Goal: Task Accomplishment & Management: Complete application form

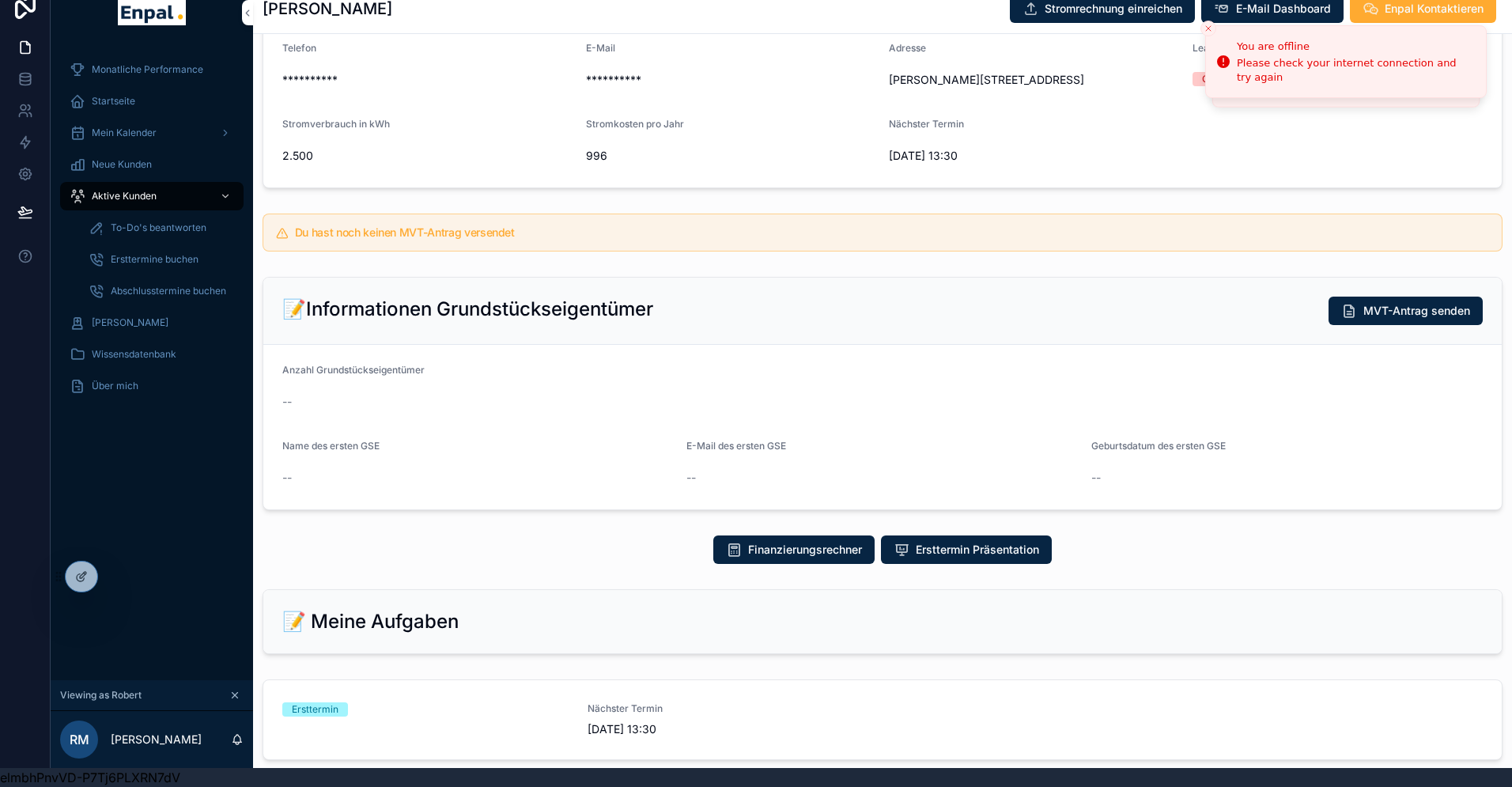
scroll to position [173, 0]
click at [135, 225] on span "To-Do's beantworten" at bounding box center [158, 228] width 95 height 13
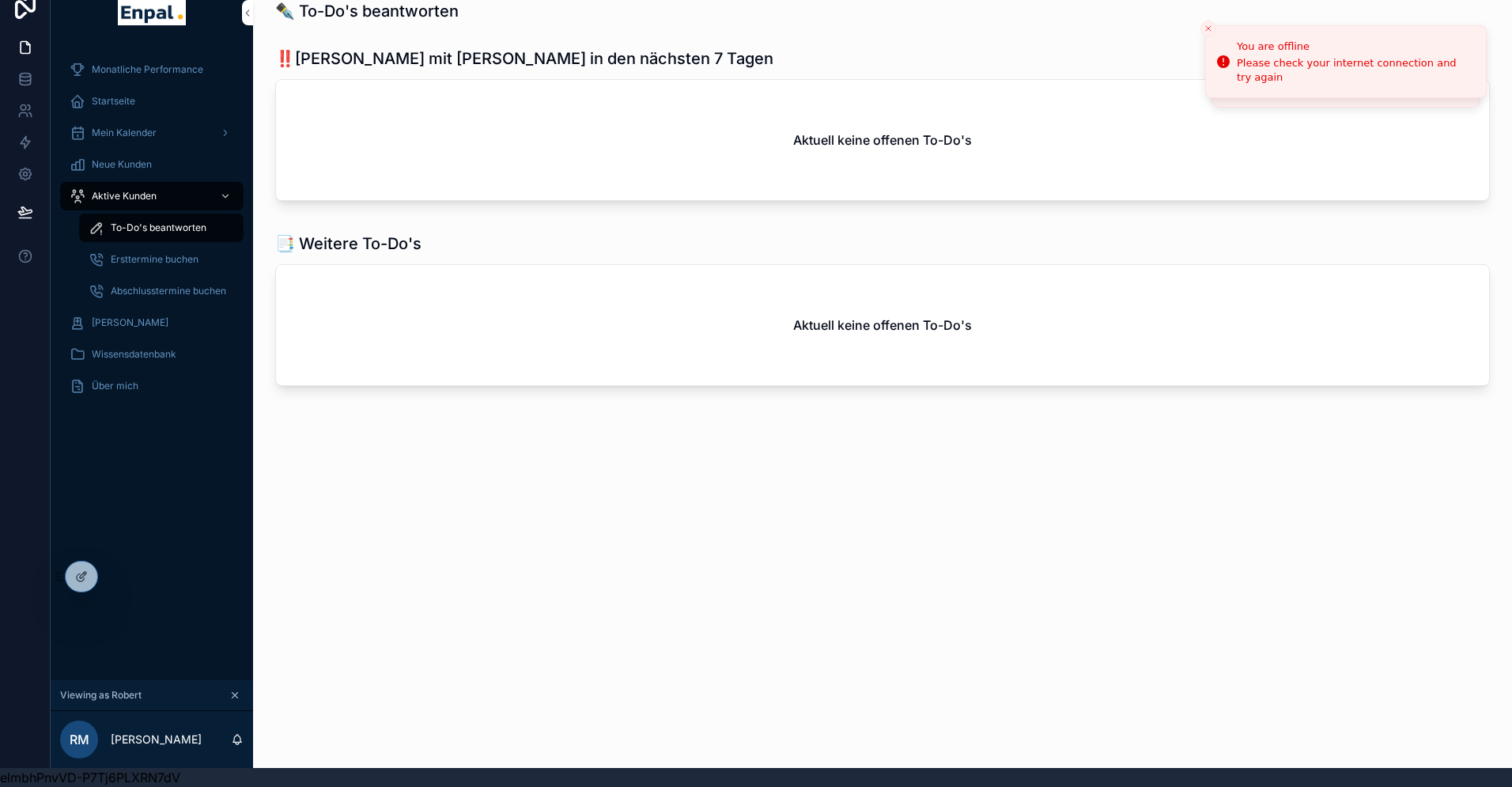
click at [116, 193] on span "Aktive Kunden" at bounding box center [124, 196] width 65 height 13
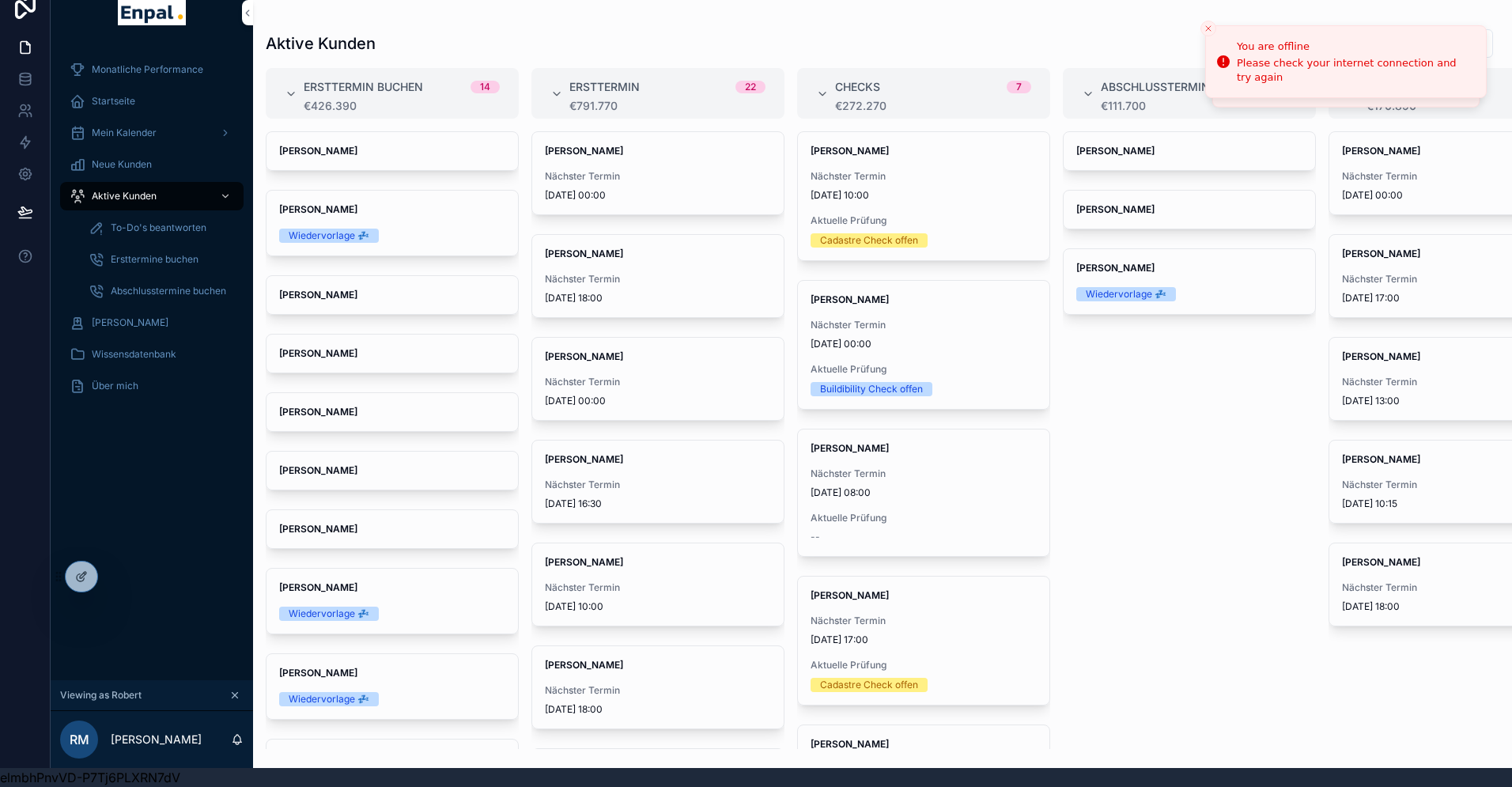
click at [1389, 475] on div "[PERSON_NAME] Nächster Termin [DATE] 10:15" at bounding box center [1454, 481] width 251 height 82
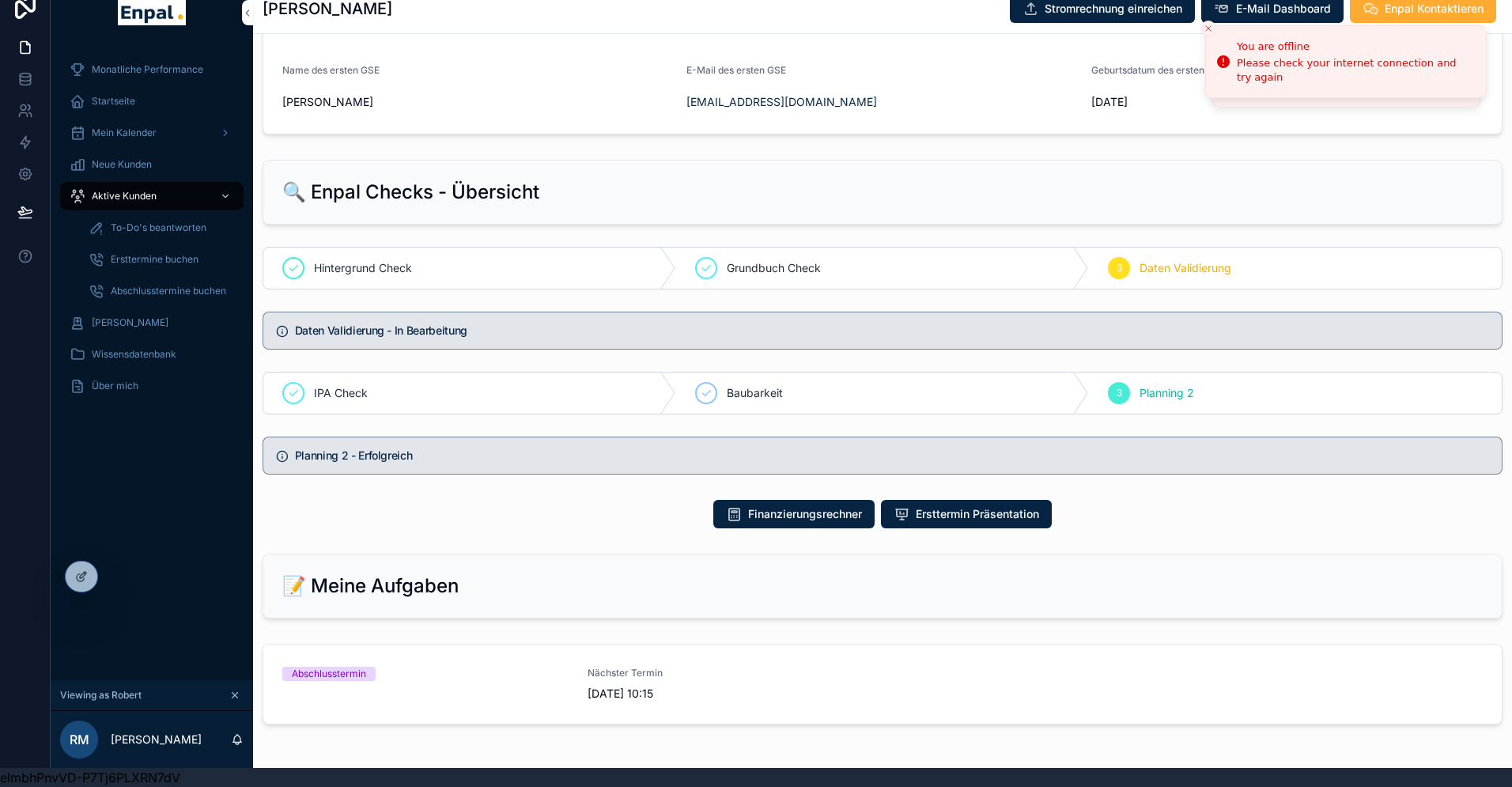
scroll to position [547, 0]
click at [0, 0] on icon at bounding box center [0, 0] width 0 height 0
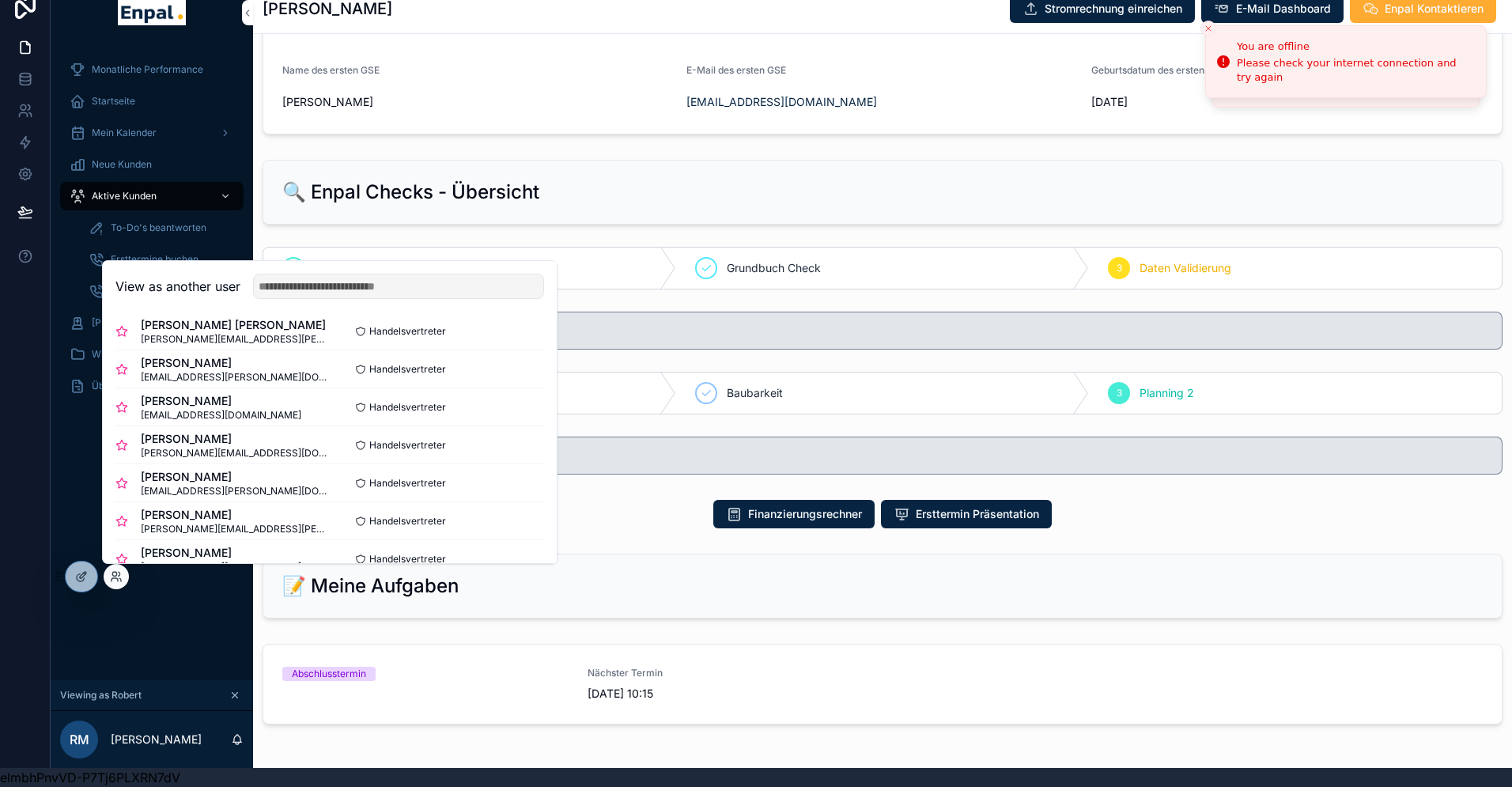
scroll to position [0, 0]
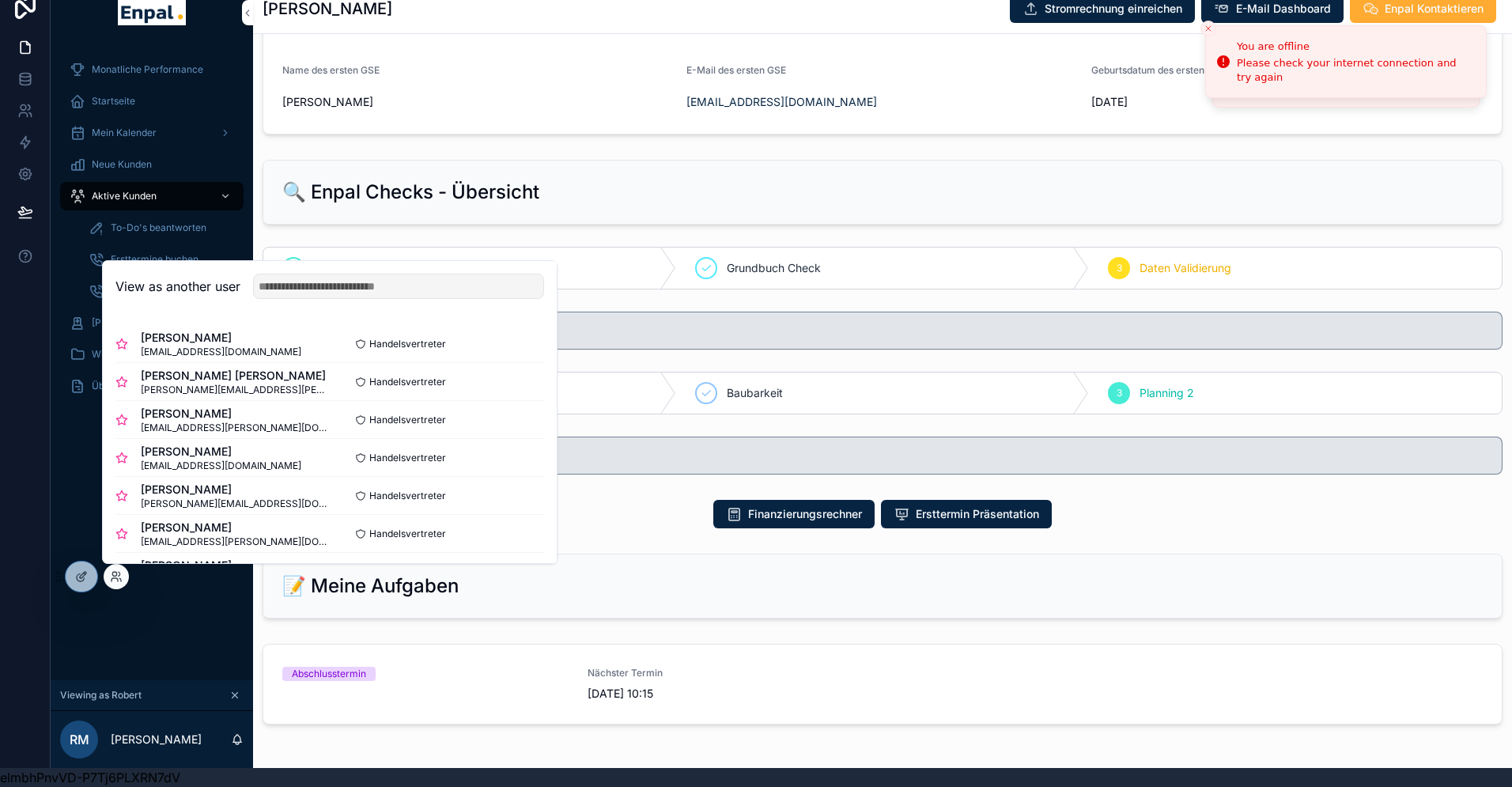
click at [0, 0] on button "Select" at bounding box center [0, 0] width 0 height 0
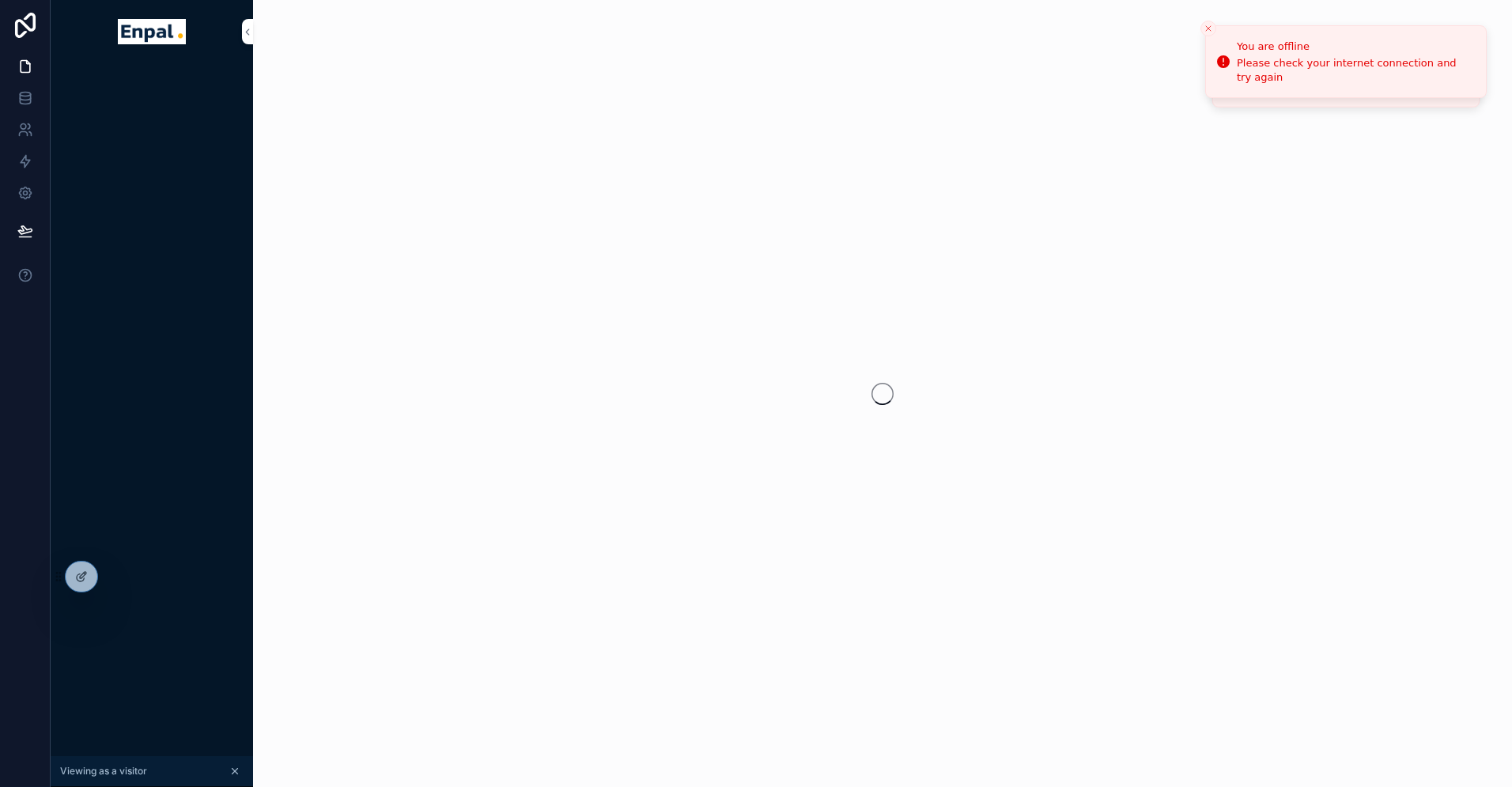
scroll to position [19, 0]
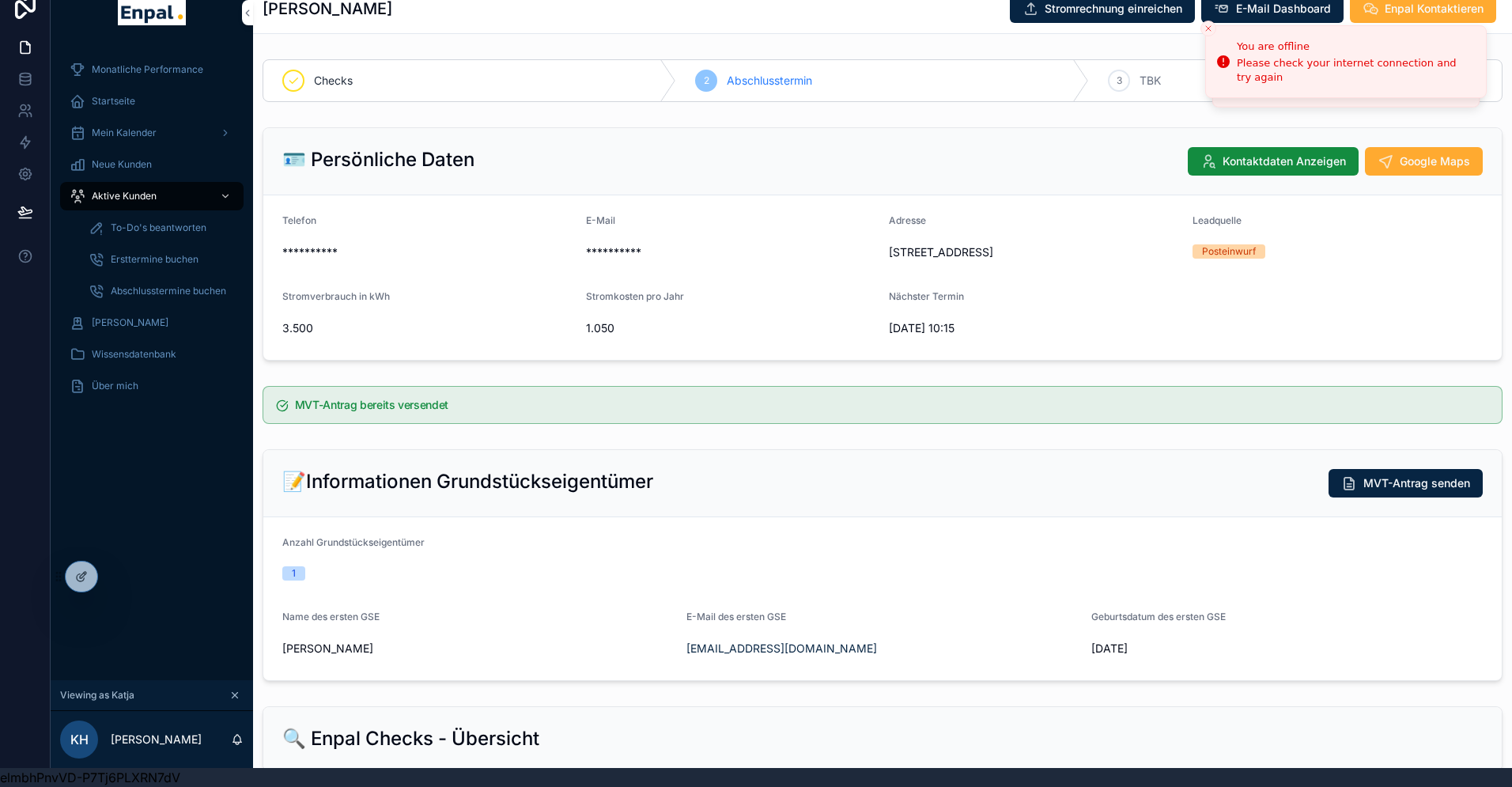
click at [113, 193] on span "Aktive Kunden" at bounding box center [124, 196] width 65 height 13
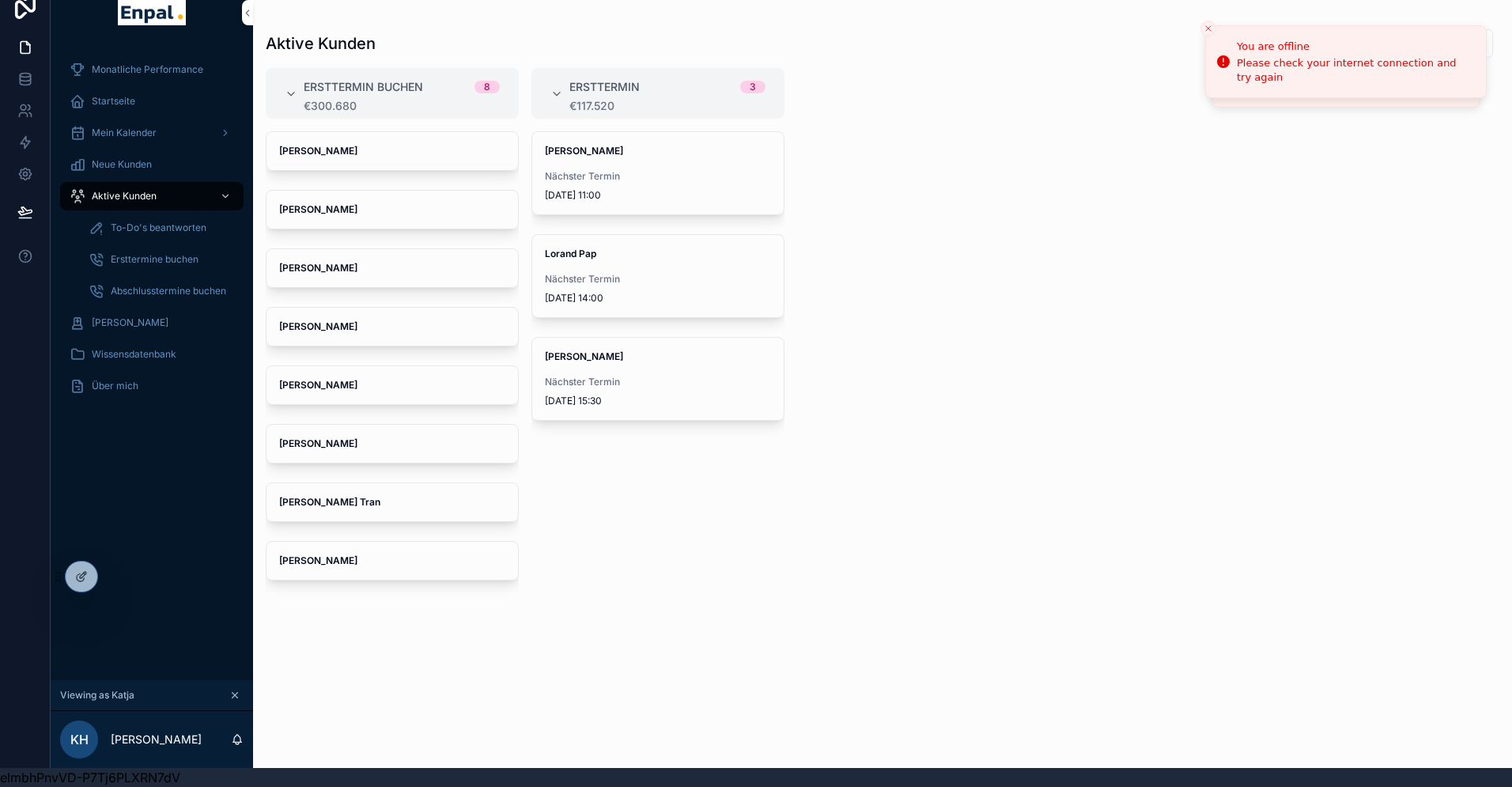
click at [583, 369] on div "Gebhard Weeth Nächster Termin 7.10.2025 15:30" at bounding box center [657, 378] width 251 height 82
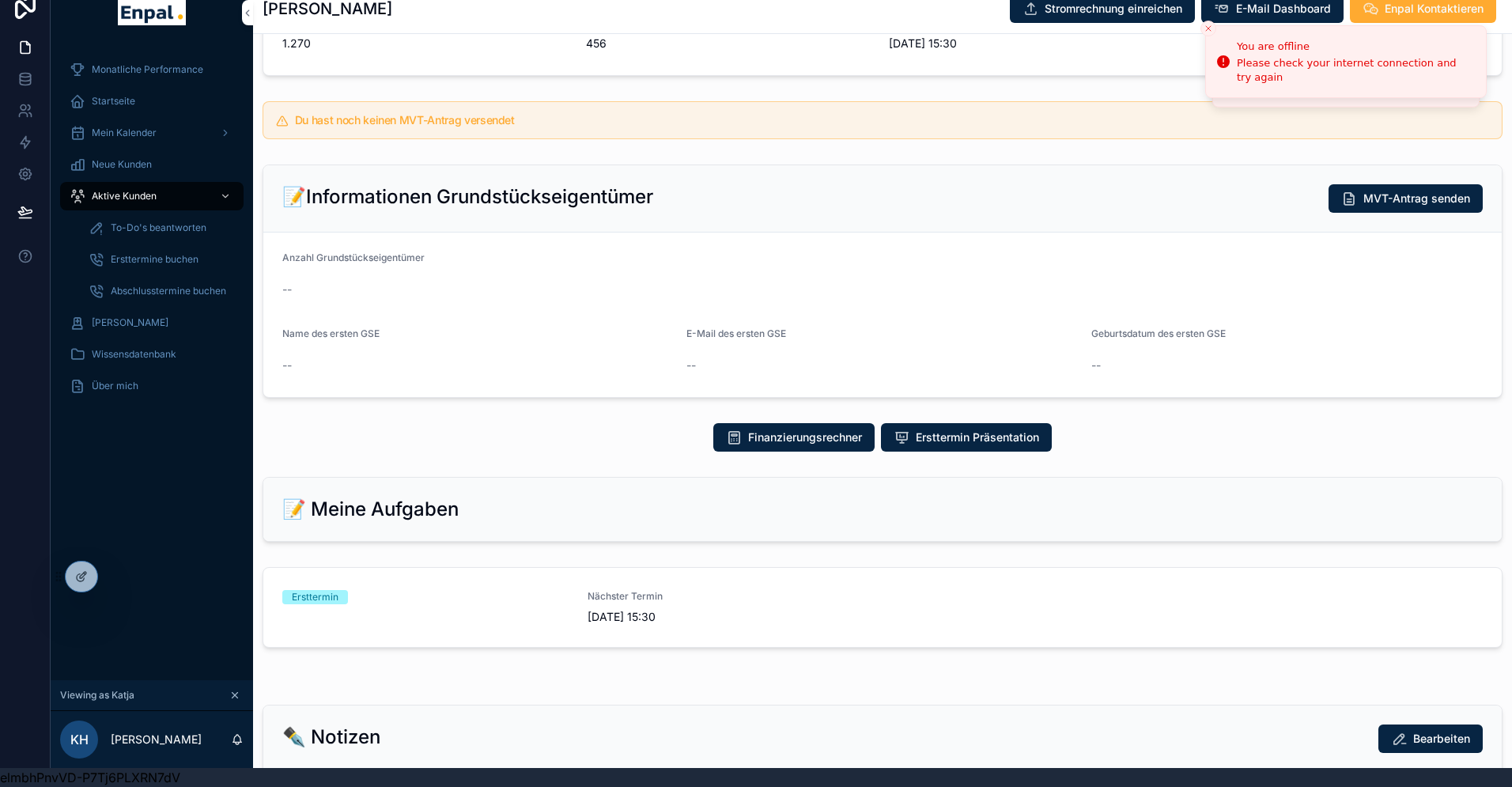
scroll to position [303, 0]
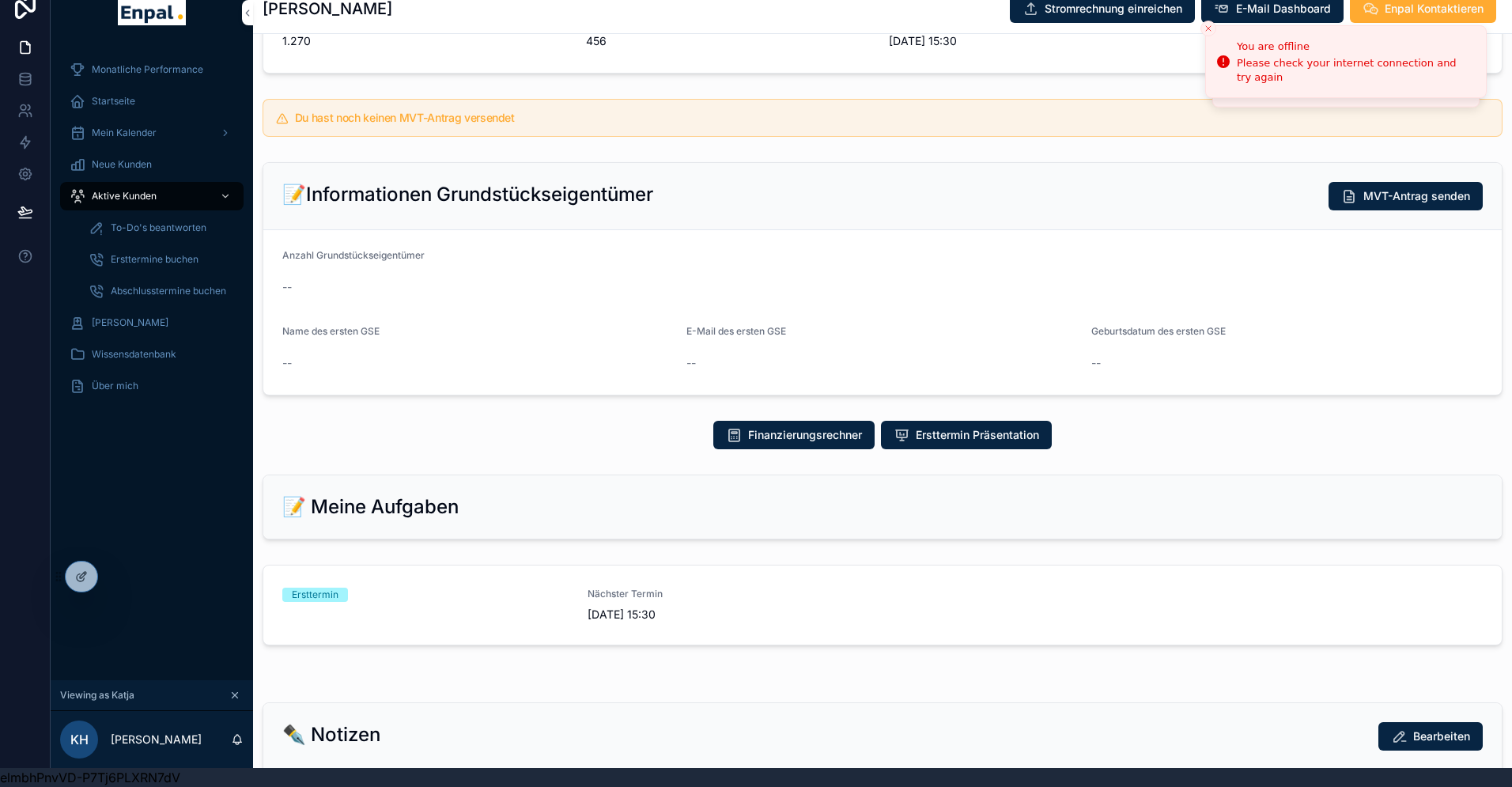
click at [478, 596] on div "Ersttermin" at bounding box center [426, 595] width 286 height 14
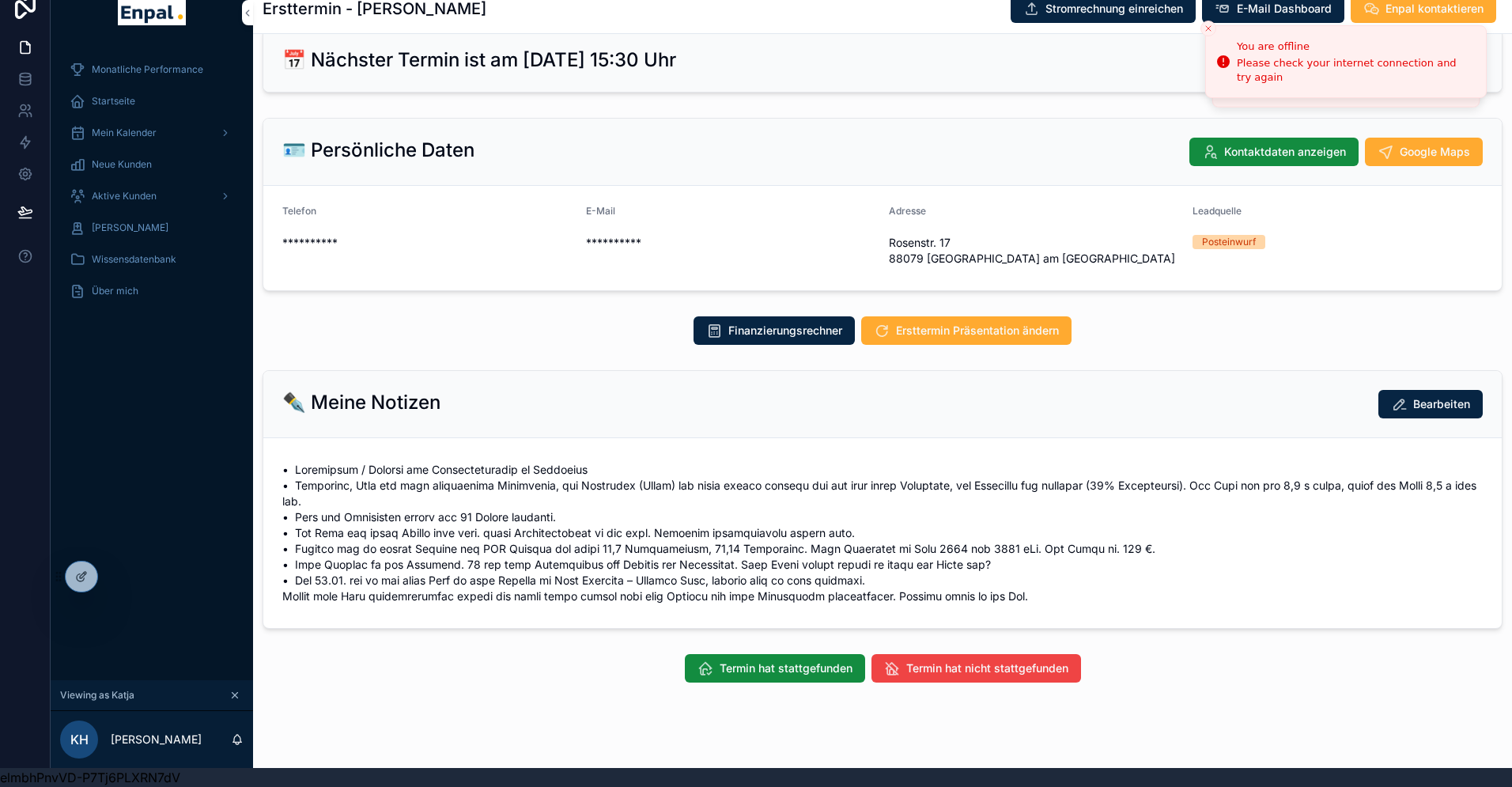
scroll to position [54, 0]
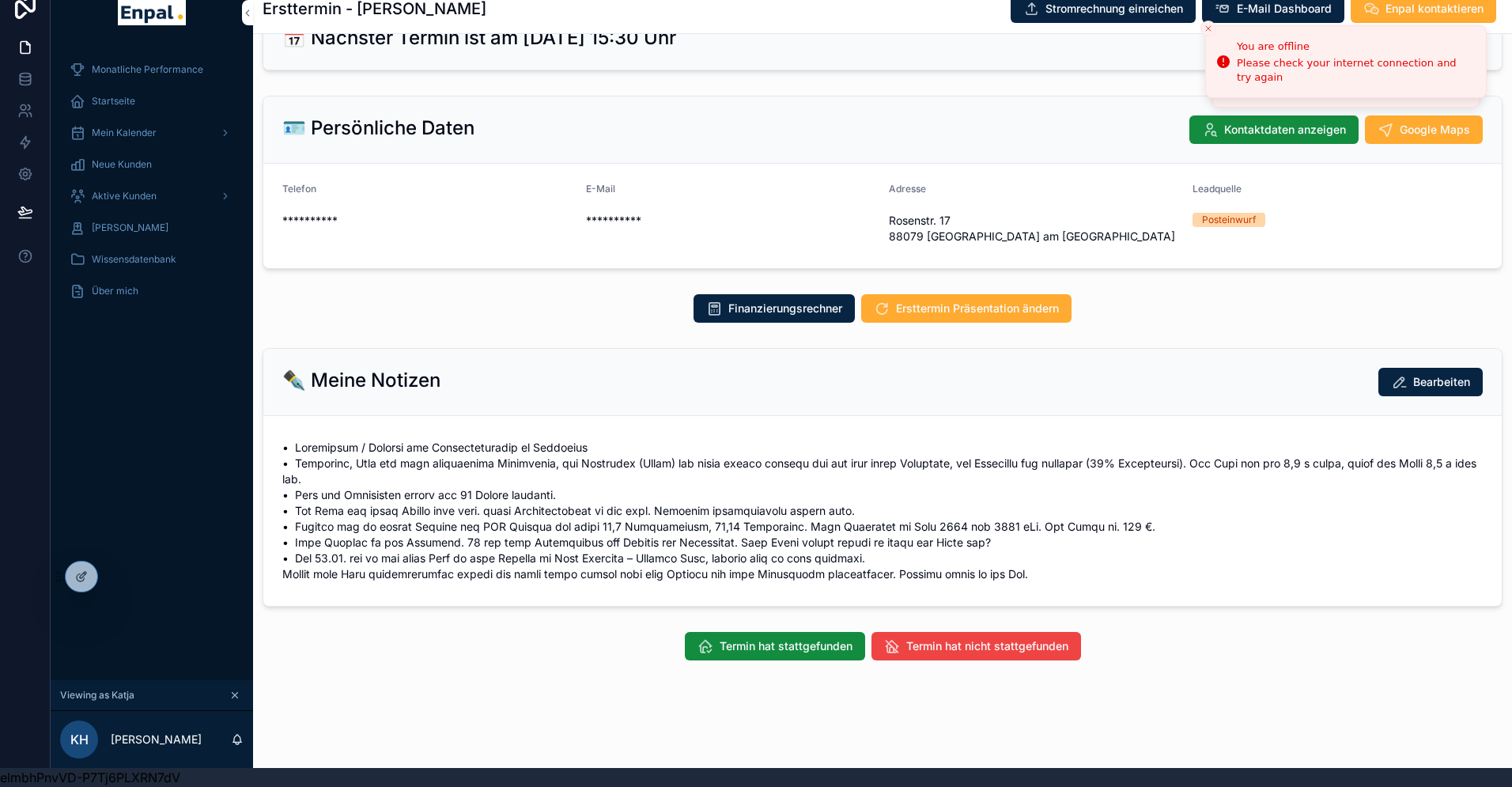
drag, startPoint x: 725, startPoint y: 647, endPoint x: 580, endPoint y: 642, distance: 145.1
click at [580, 642] on div "Termin hat stattgefunden Termin hat nicht stattgefunden" at bounding box center [882, 647] width 911 height 29
click at [729, 654] on span "Termin hat stattgefunden" at bounding box center [787, 647] width 133 height 16
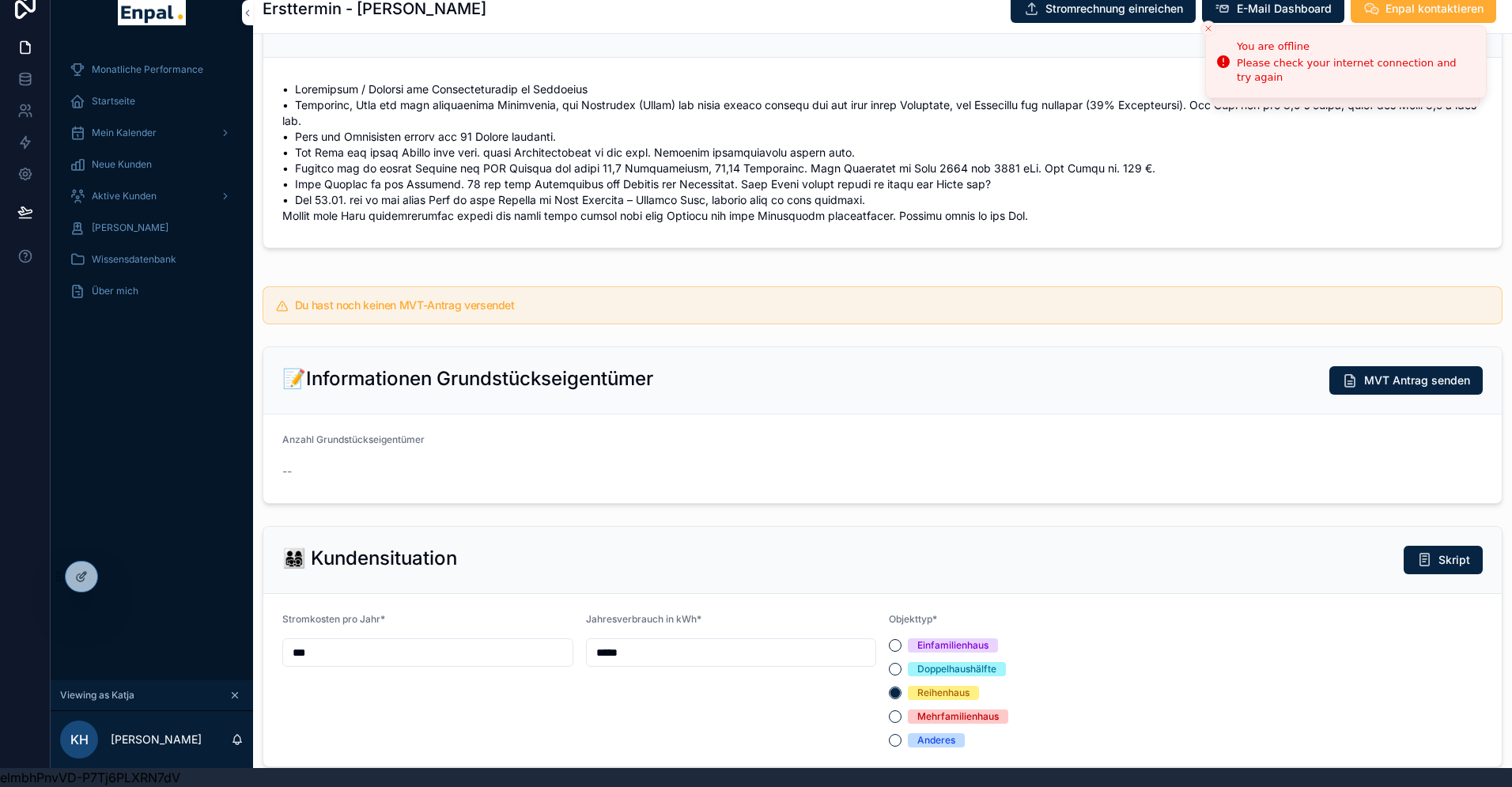
scroll to position [412, 0]
click at [1401, 382] on span "MVT Antrag senden" at bounding box center [1418, 381] width 106 height 16
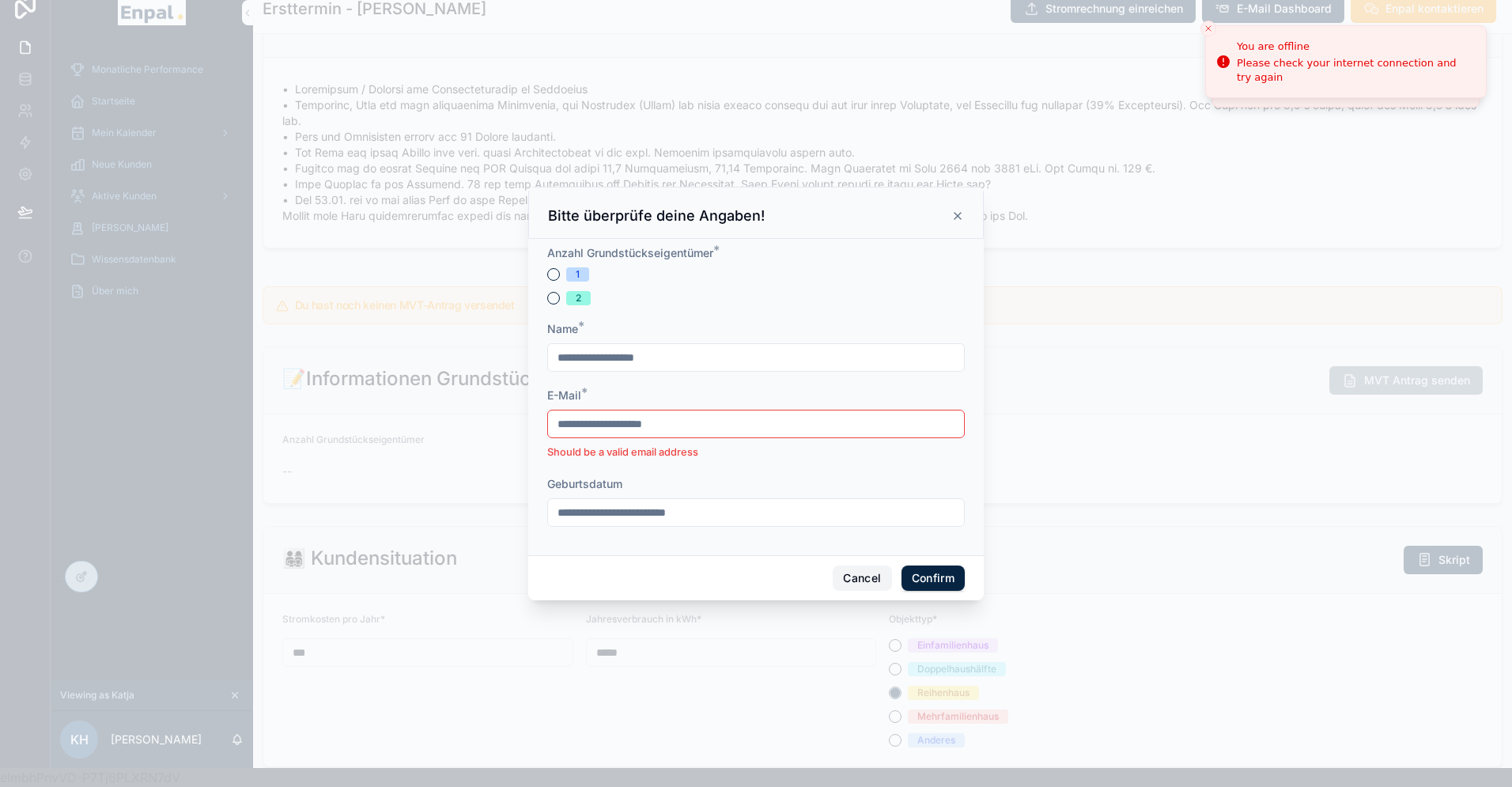
click at [868, 580] on button "Cancel" at bounding box center [861, 578] width 58 height 25
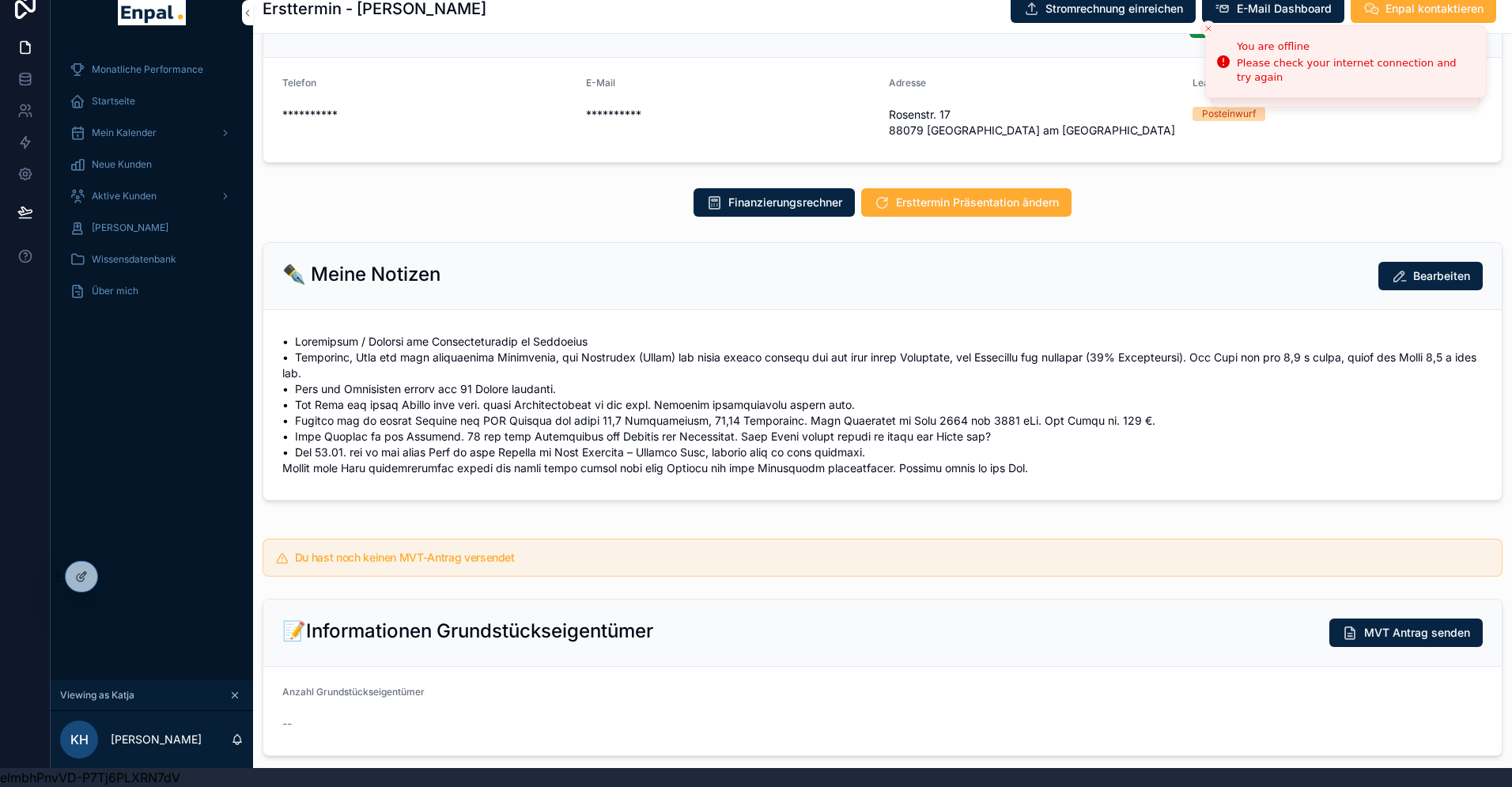
scroll to position [201, 0]
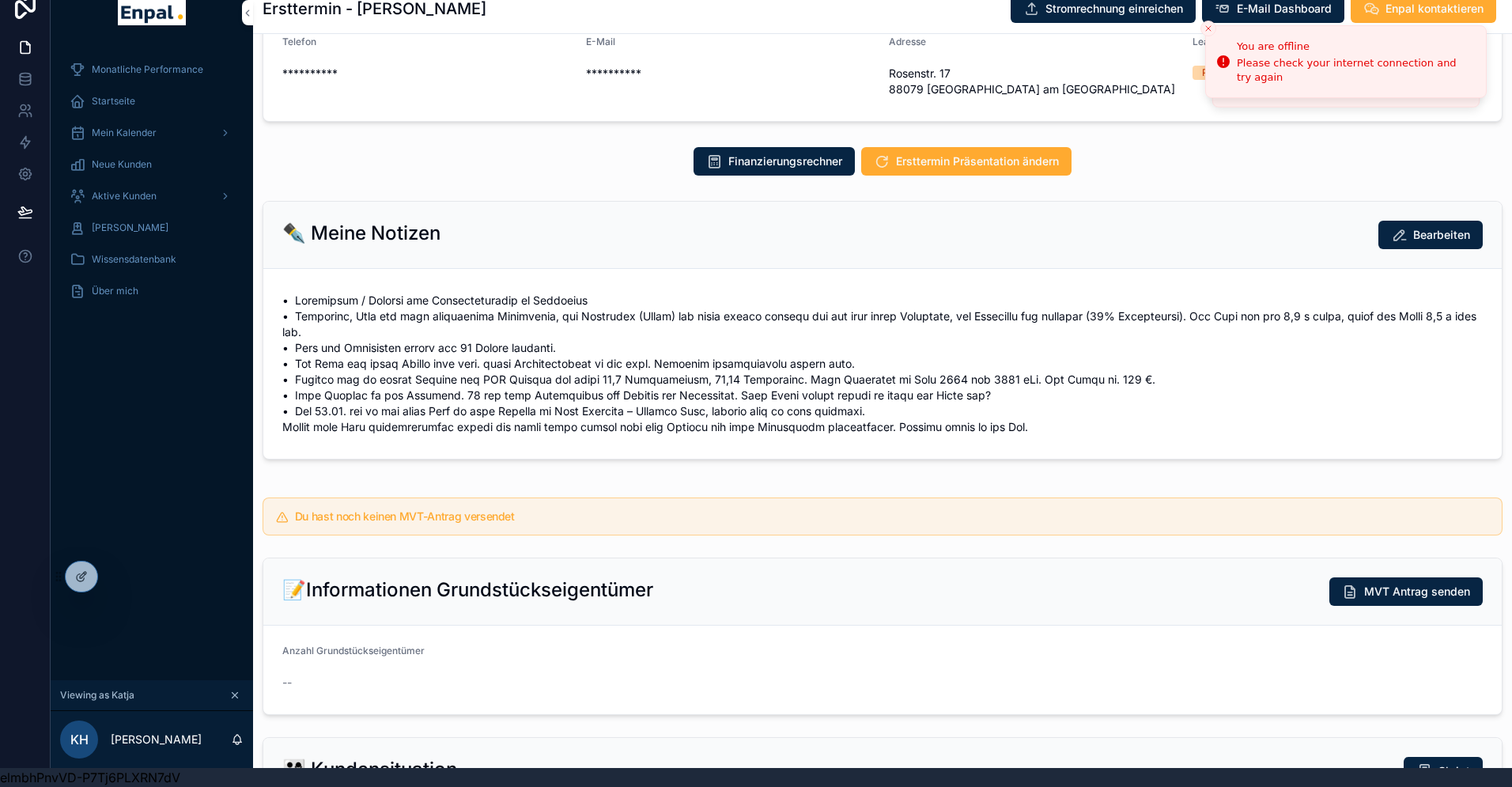
click at [1378, 591] on span "MVT Antrag senden" at bounding box center [1418, 592] width 106 height 16
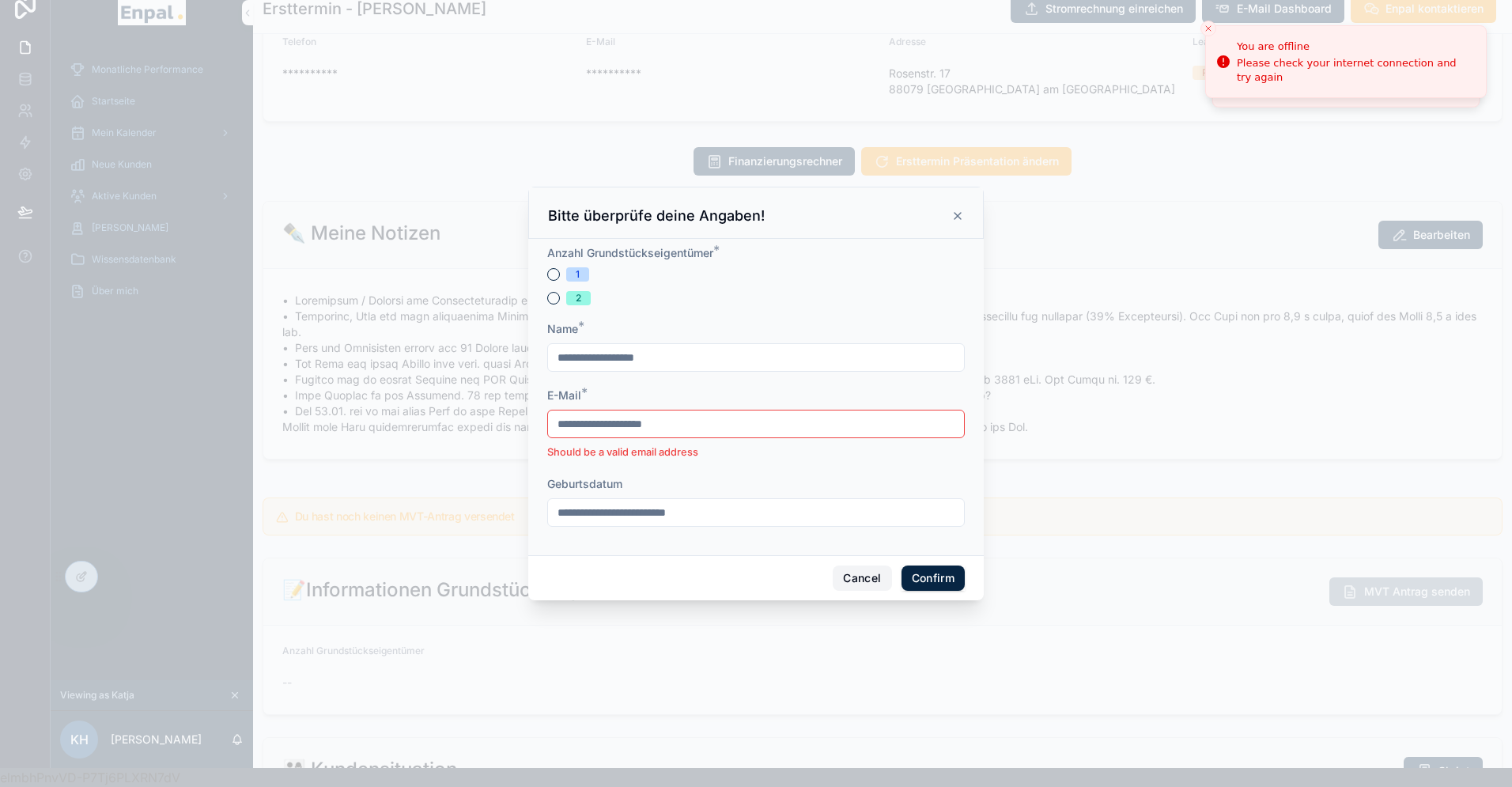
click at [850, 578] on button "Cancel" at bounding box center [861, 578] width 58 height 25
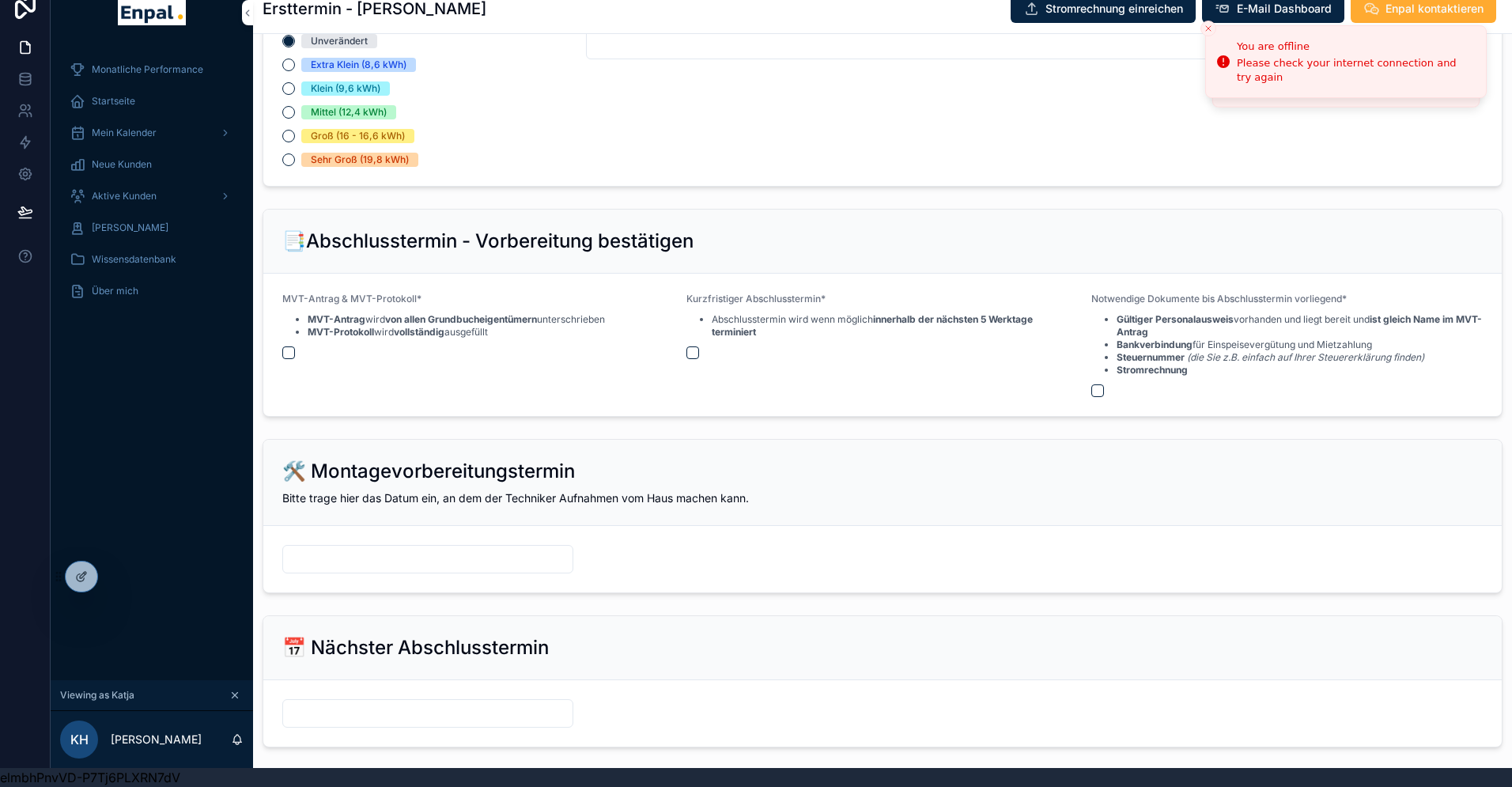
scroll to position [1669, 0]
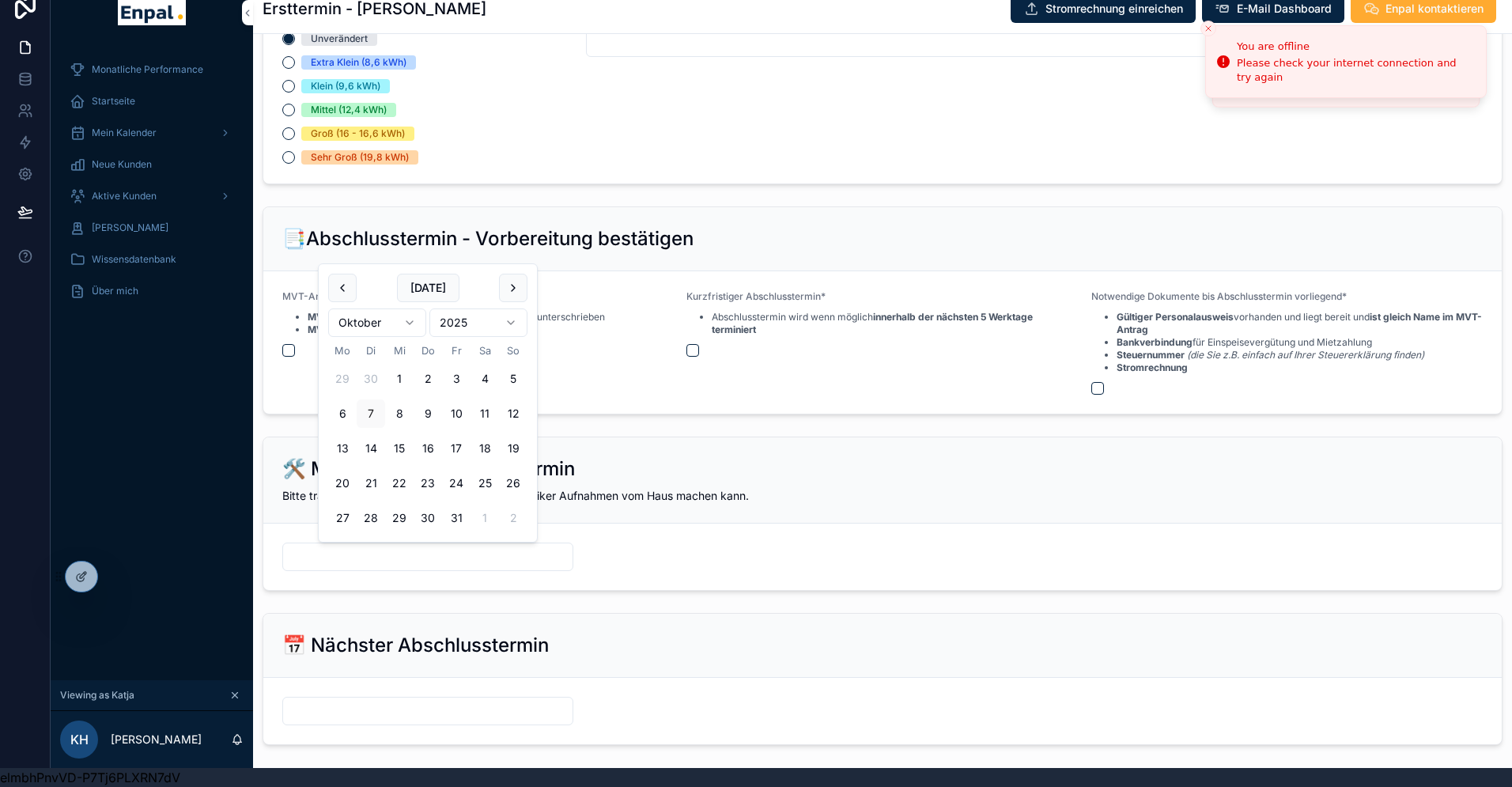
click at [336, 553] on input "scrollable content" at bounding box center [428, 556] width 290 height 23
click at [672, 591] on div "🛠️ Montagevorbereitungstermin Bitte trage hier das Datum ein, an dem der Techni…" at bounding box center [882, 513] width 1259 height 167
click at [315, 565] on input "scrollable content" at bounding box center [428, 556] width 290 height 23
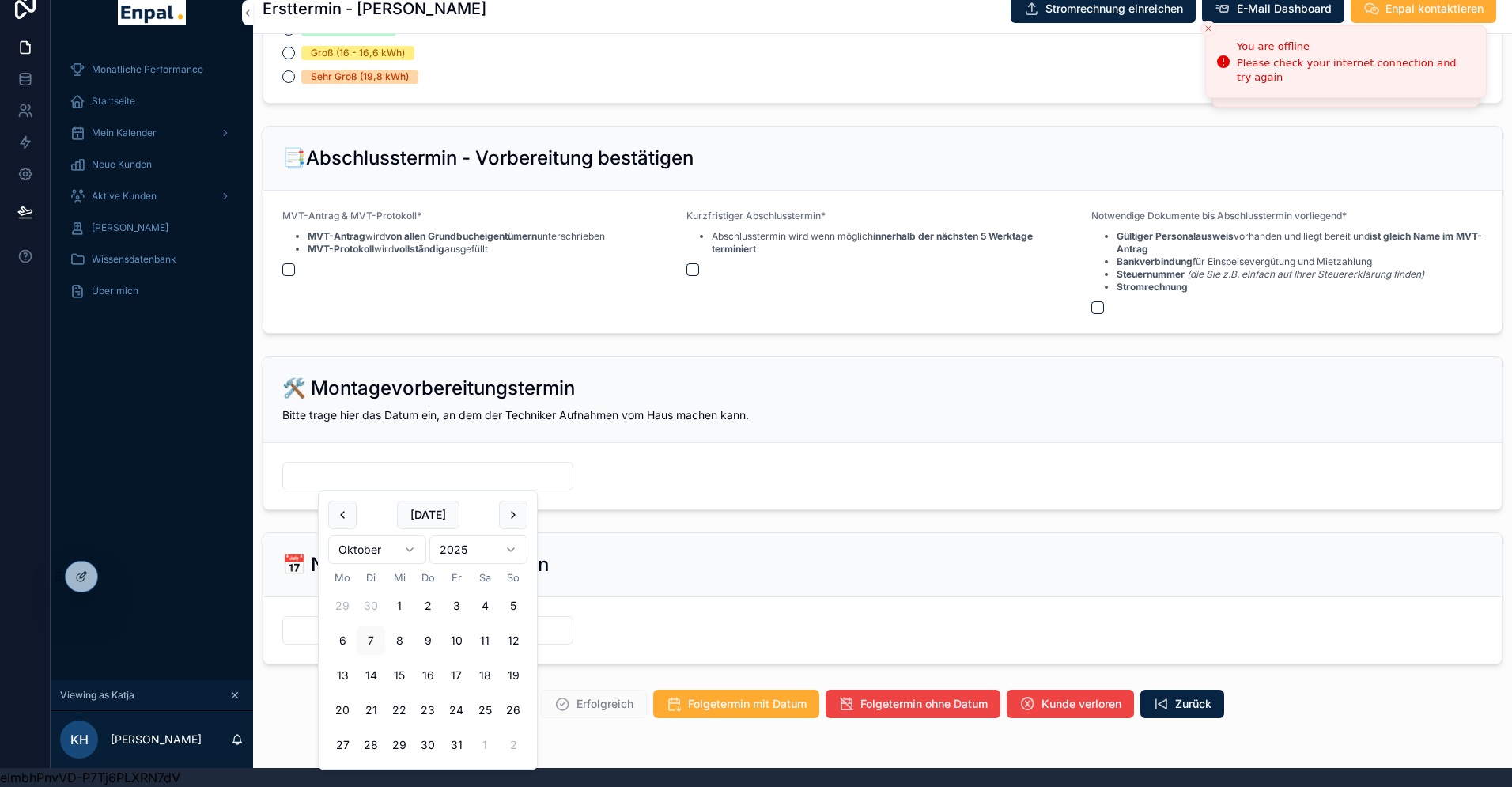
scroll to position [1759, 0]
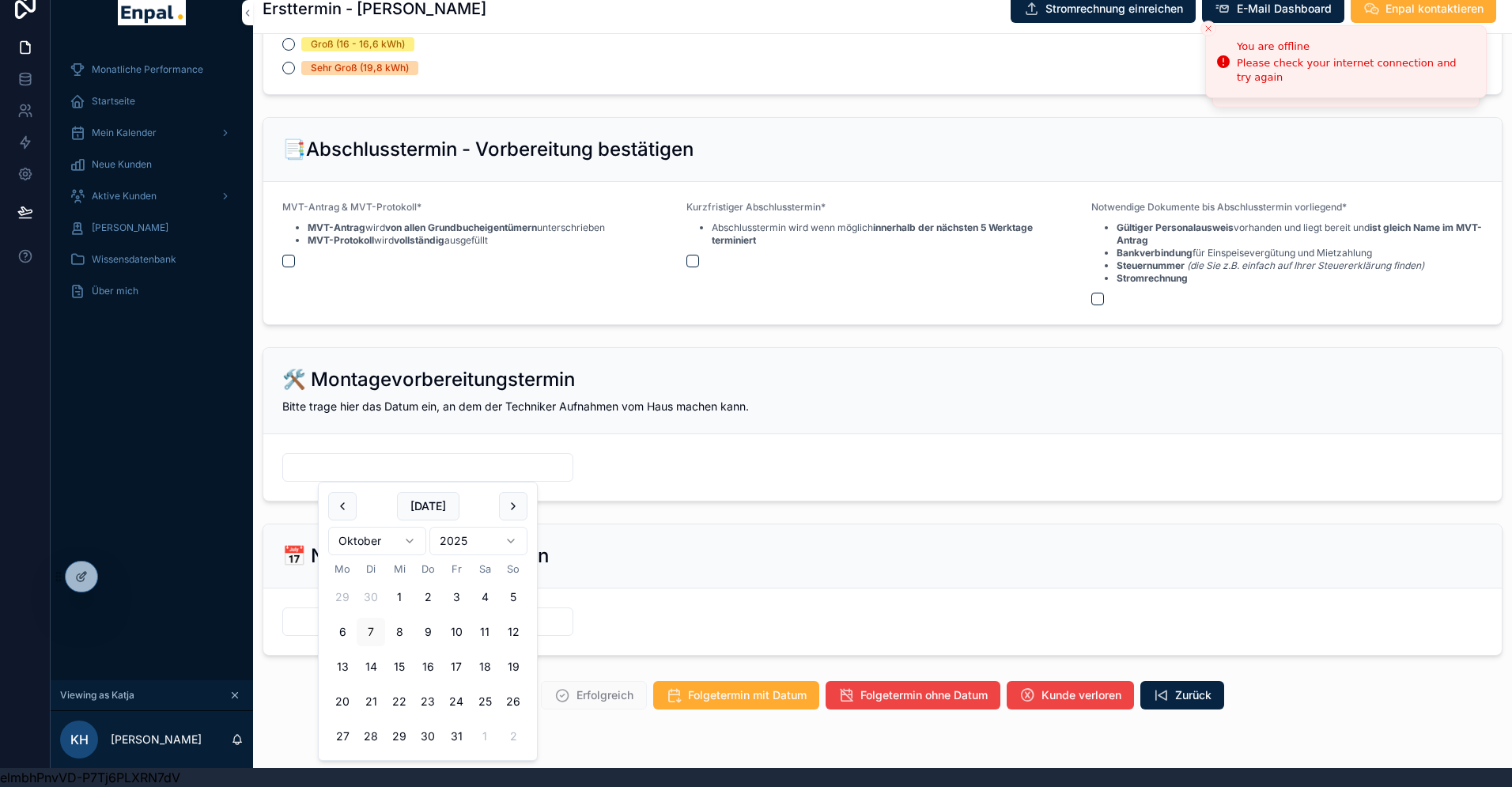
click at [663, 629] on form "scrollable content" at bounding box center [883, 622] width 1238 height 67
click at [400, 469] on input "scrollable content" at bounding box center [428, 467] width 290 height 23
click at [297, 608] on div "scrollable content" at bounding box center [428, 622] width 291 height 29
click at [328, 596] on form "scrollable content" at bounding box center [883, 622] width 1238 height 67
click at [332, 616] on input "scrollable content" at bounding box center [428, 621] width 290 height 23
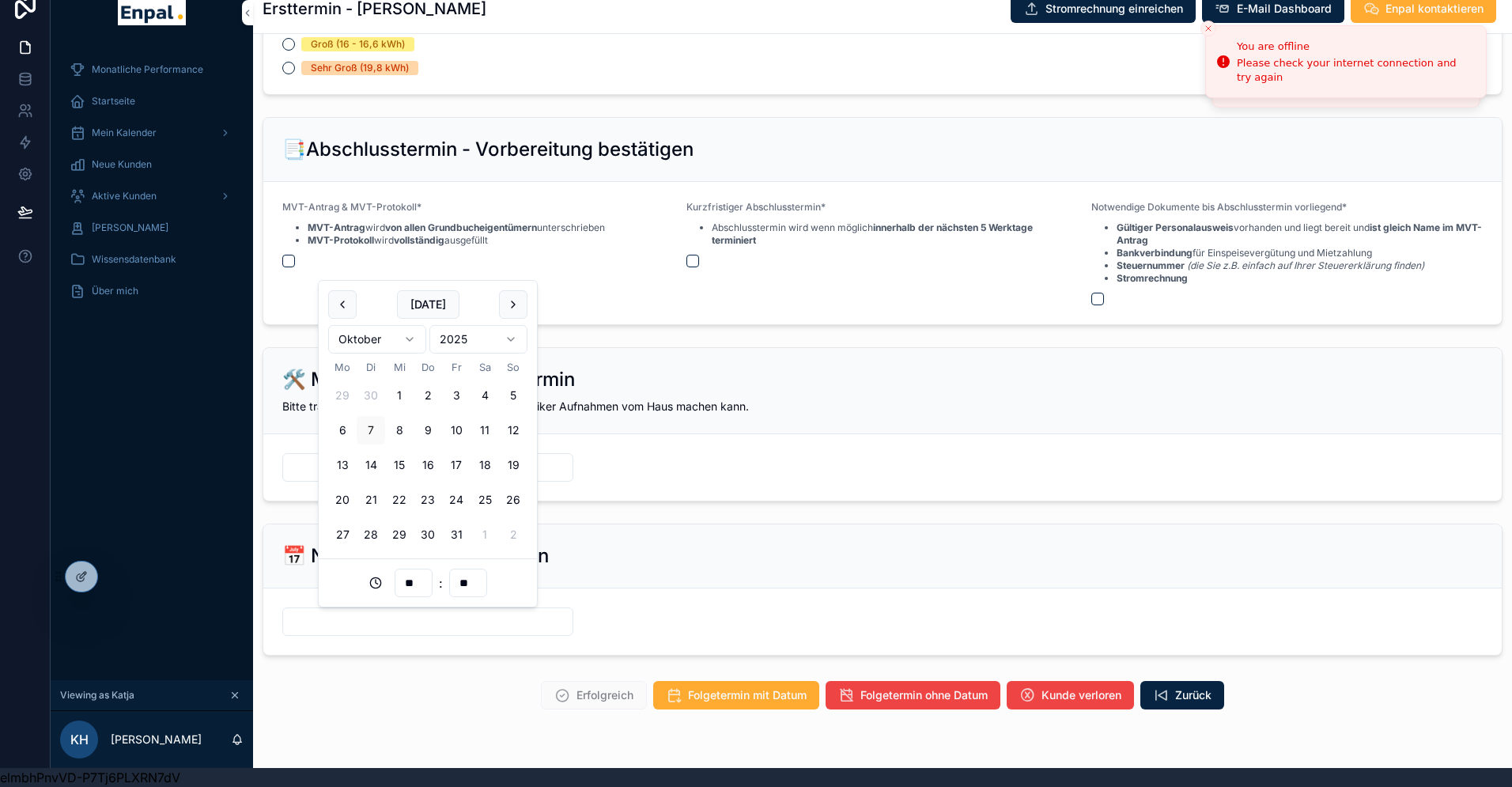
click at [342, 675] on div "Erfolgreich Folgetermin mit Datum Folgetermin ohne Datum Kunde verloren Zurück" at bounding box center [882, 696] width 1259 height 41
click at [342, 628] on input "scrollable content" at bounding box center [428, 621] width 290 height 23
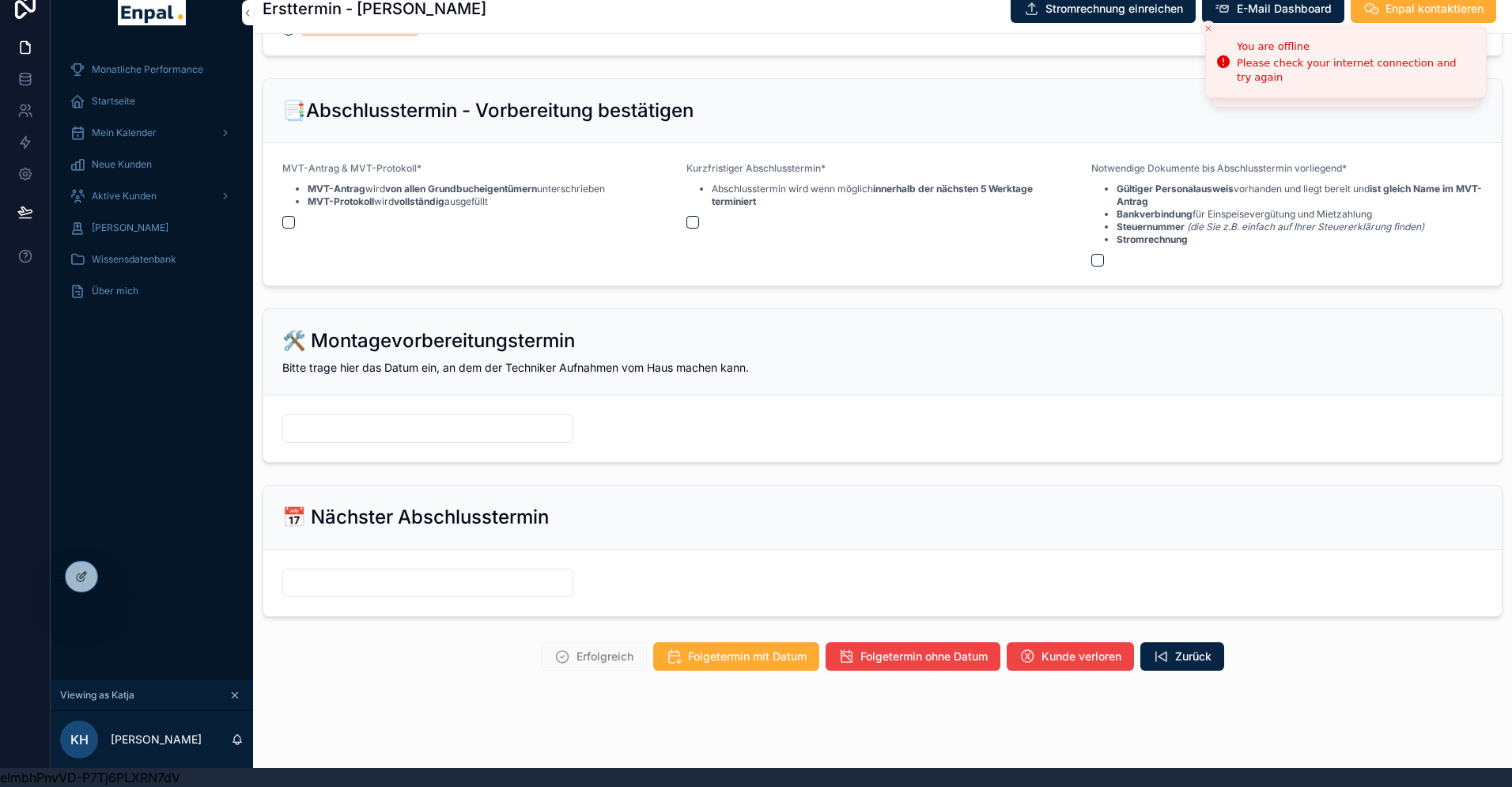
scroll to position [1801, 0]
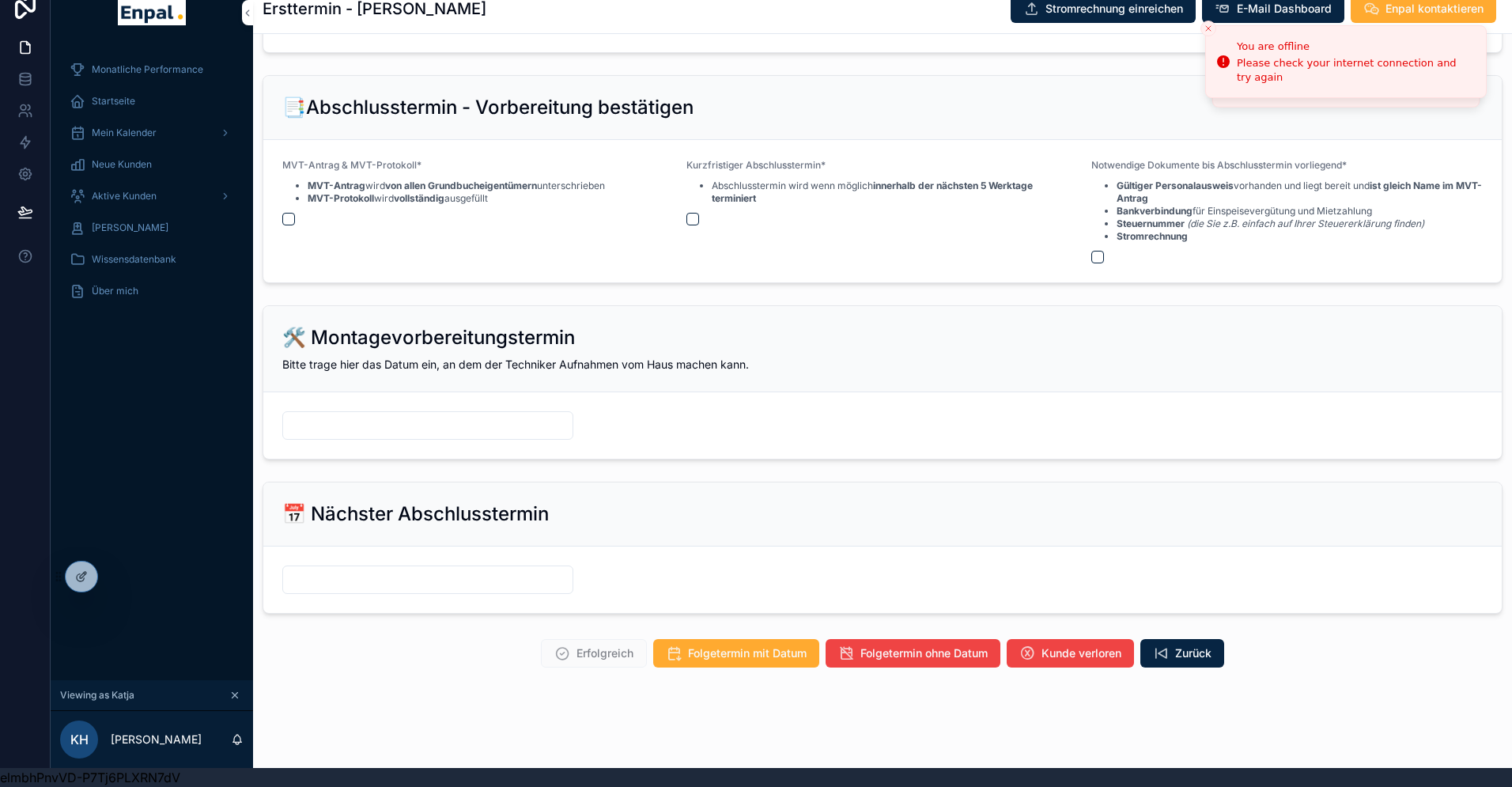
click at [354, 552] on form "scrollable content" at bounding box center [883, 580] width 1238 height 67
click at [375, 406] on form "scrollable content" at bounding box center [883, 426] width 1238 height 67
click at [590, 656] on span "Erfolgreich" at bounding box center [594, 654] width 106 height 29
click at [598, 656] on span "Erfolgreich" at bounding box center [594, 654] width 106 height 29
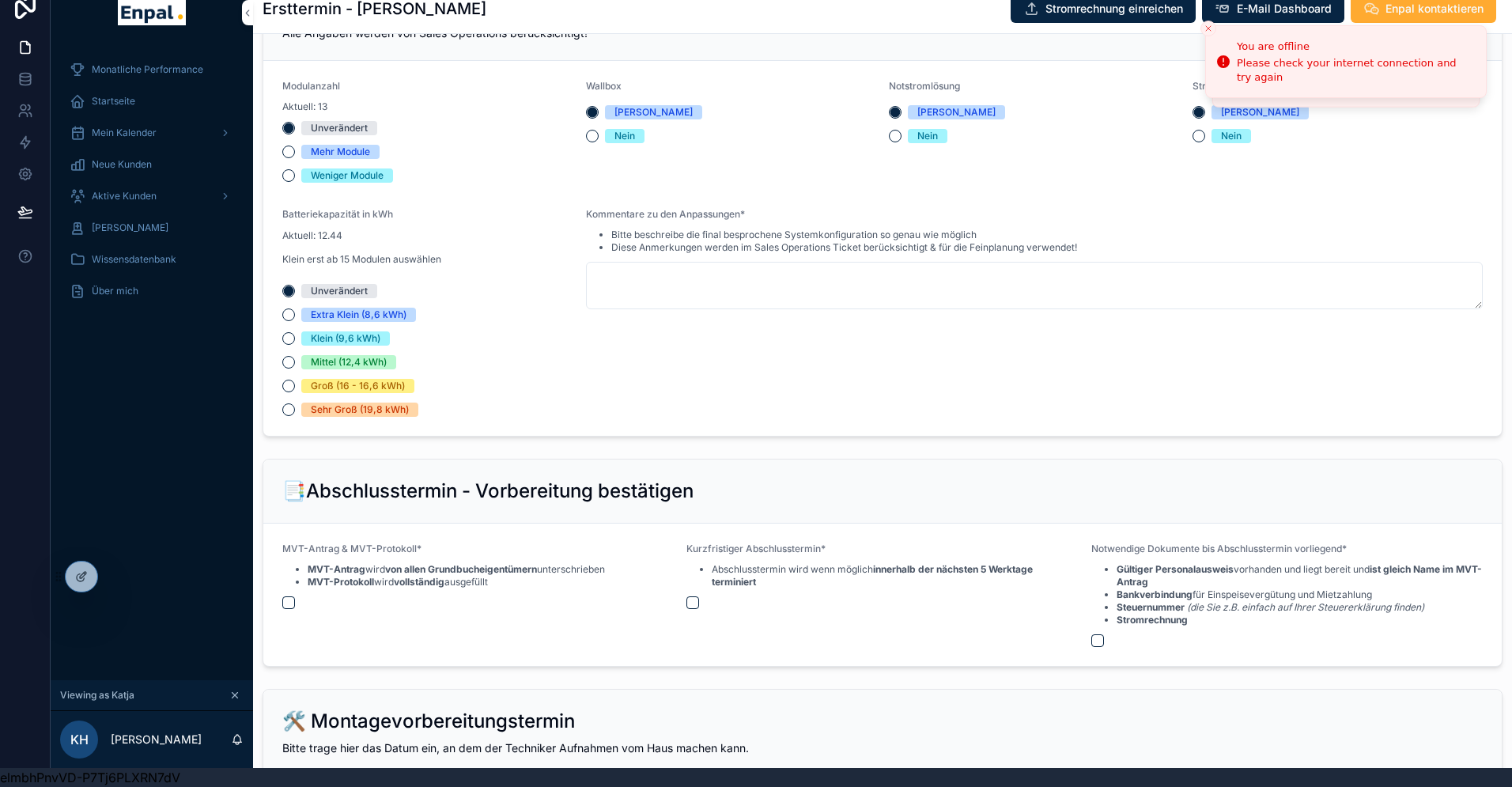
scroll to position [1268, 0]
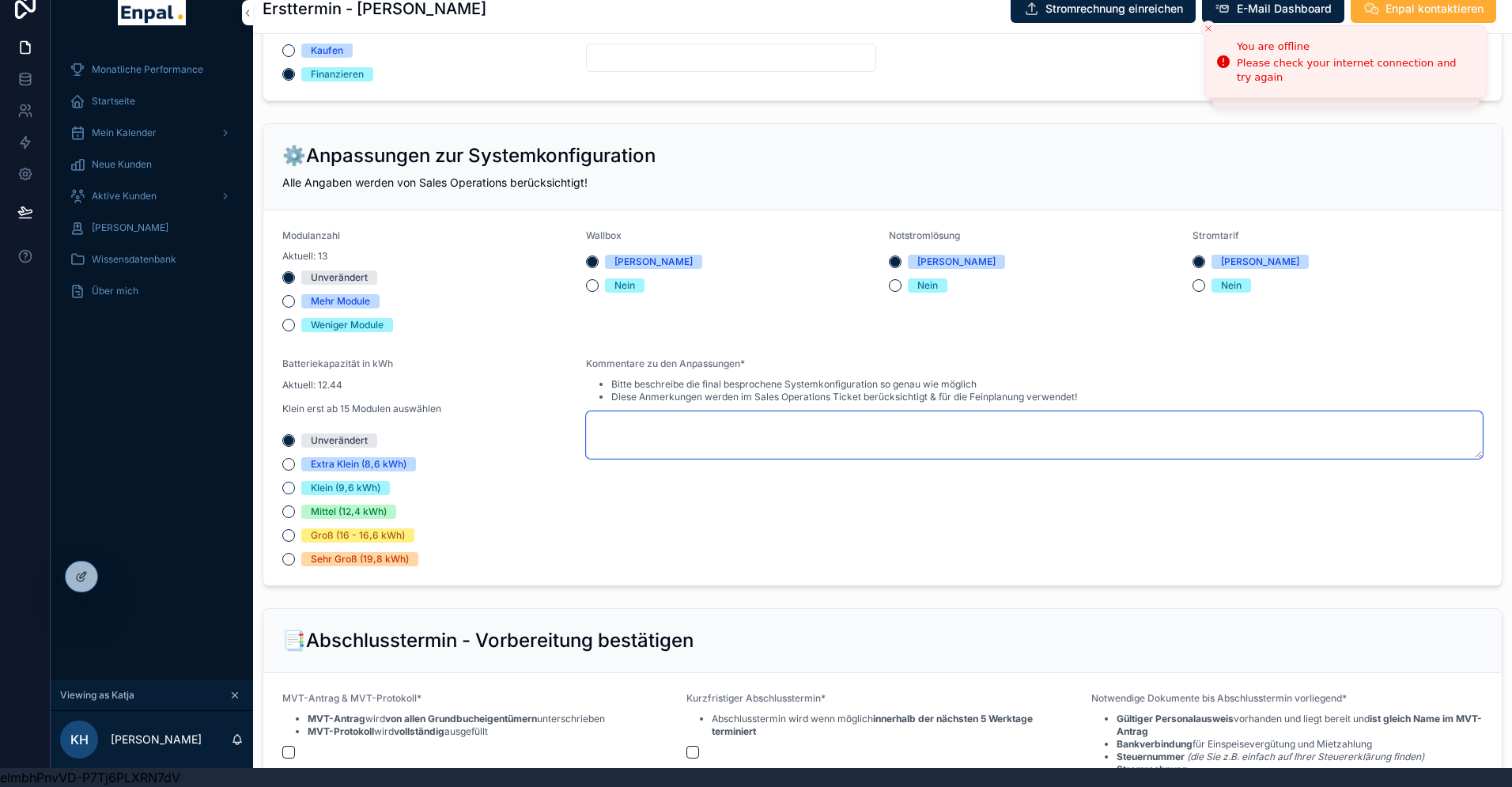
click at [662, 433] on textarea "scrollable content" at bounding box center [1034, 435] width 897 height 48
type textarea "*"
click at [624, 547] on div "Kommentare zu den Anpassungen* Bitte beschreibe die final besprochene Systemkon…" at bounding box center [1034, 462] width 897 height 209
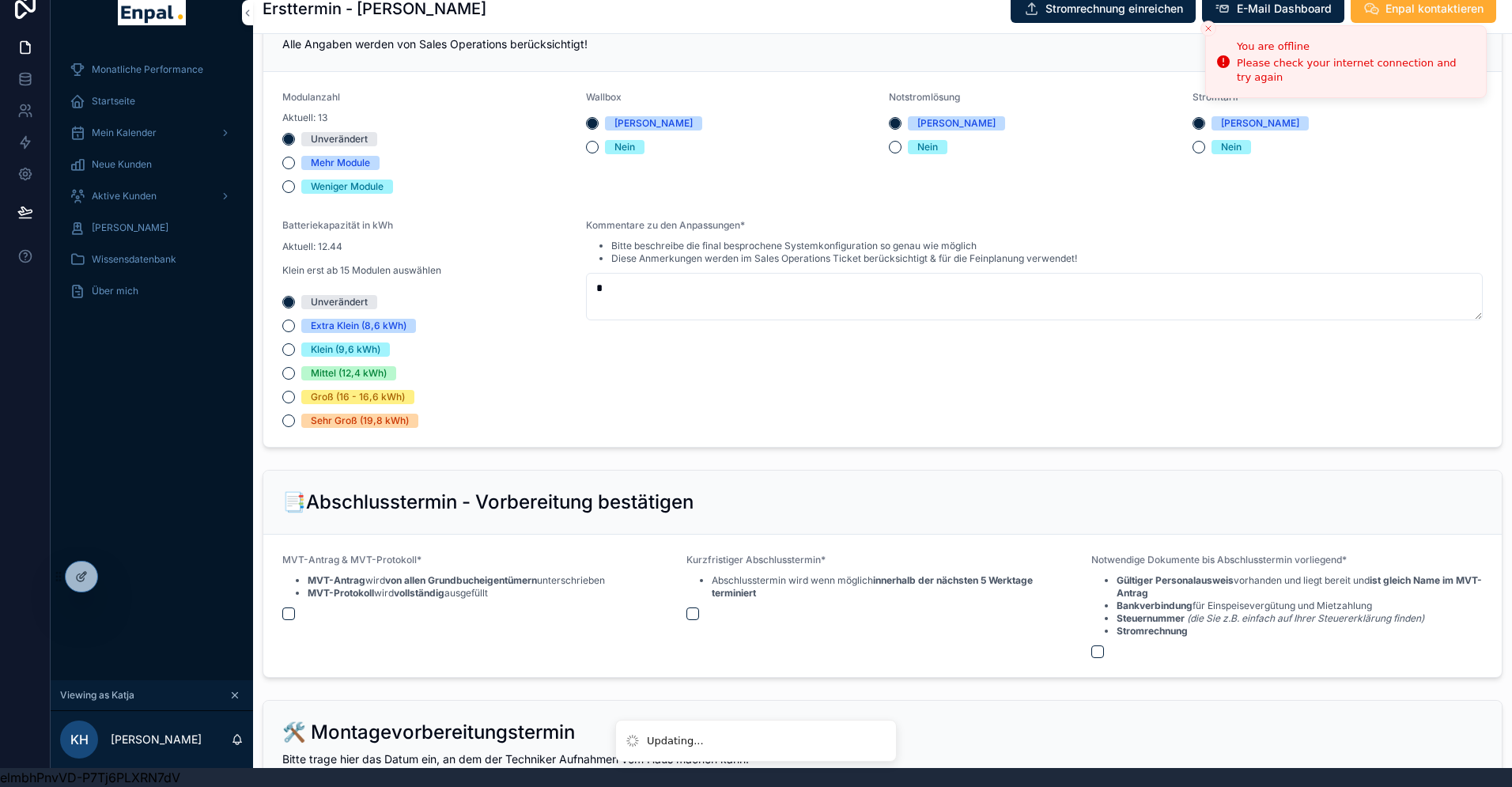
scroll to position [1432, 0]
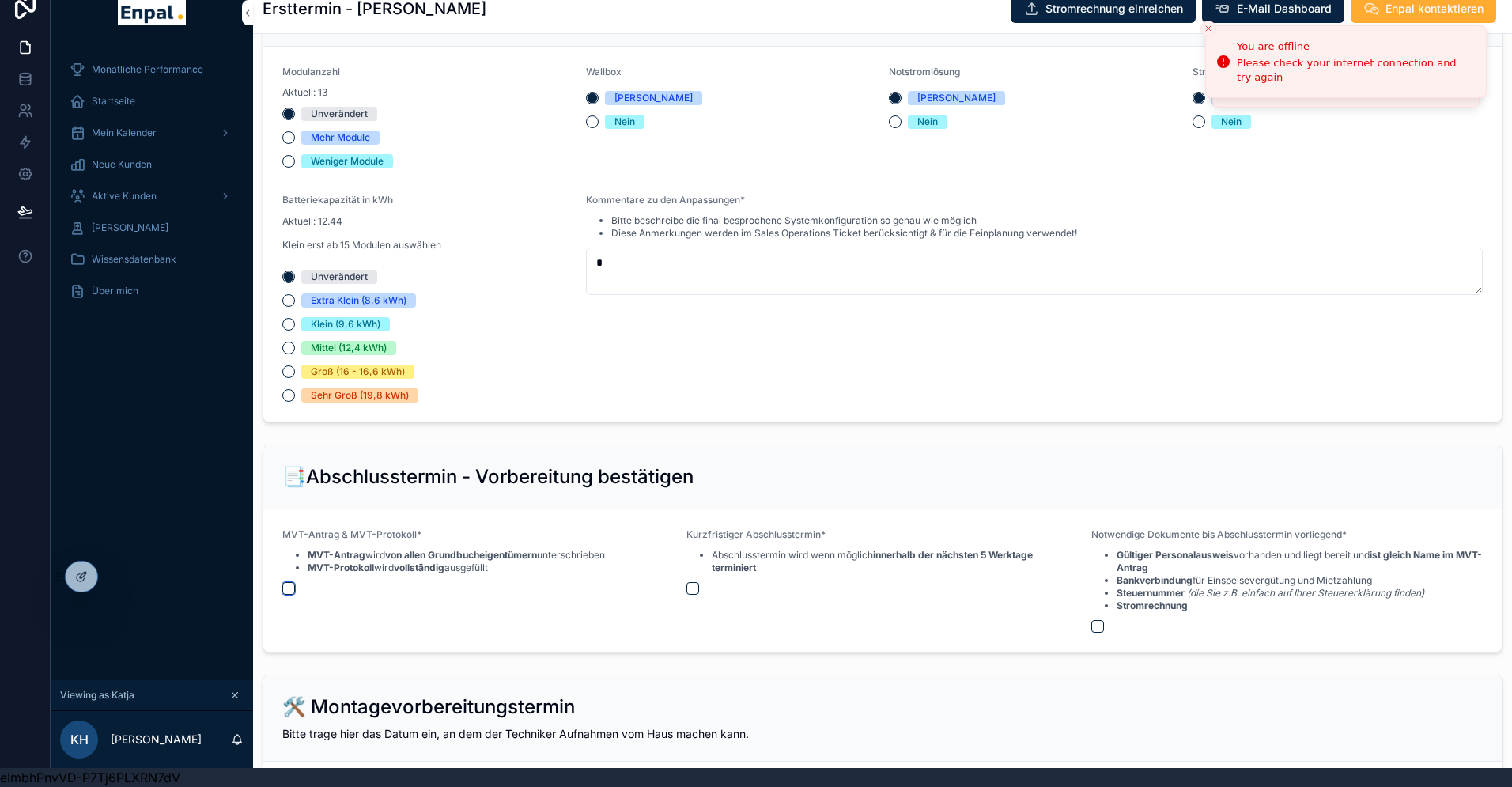
click at [290, 590] on button "scrollable content" at bounding box center [289, 589] width 13 height 13
click at [695, 587] on button "scrollable content" at bounding box center [693, 589] width 13 height 13
click at [1092, 627] on button "scrollable content" at bounding box center [1098, 627] width 13 height 13
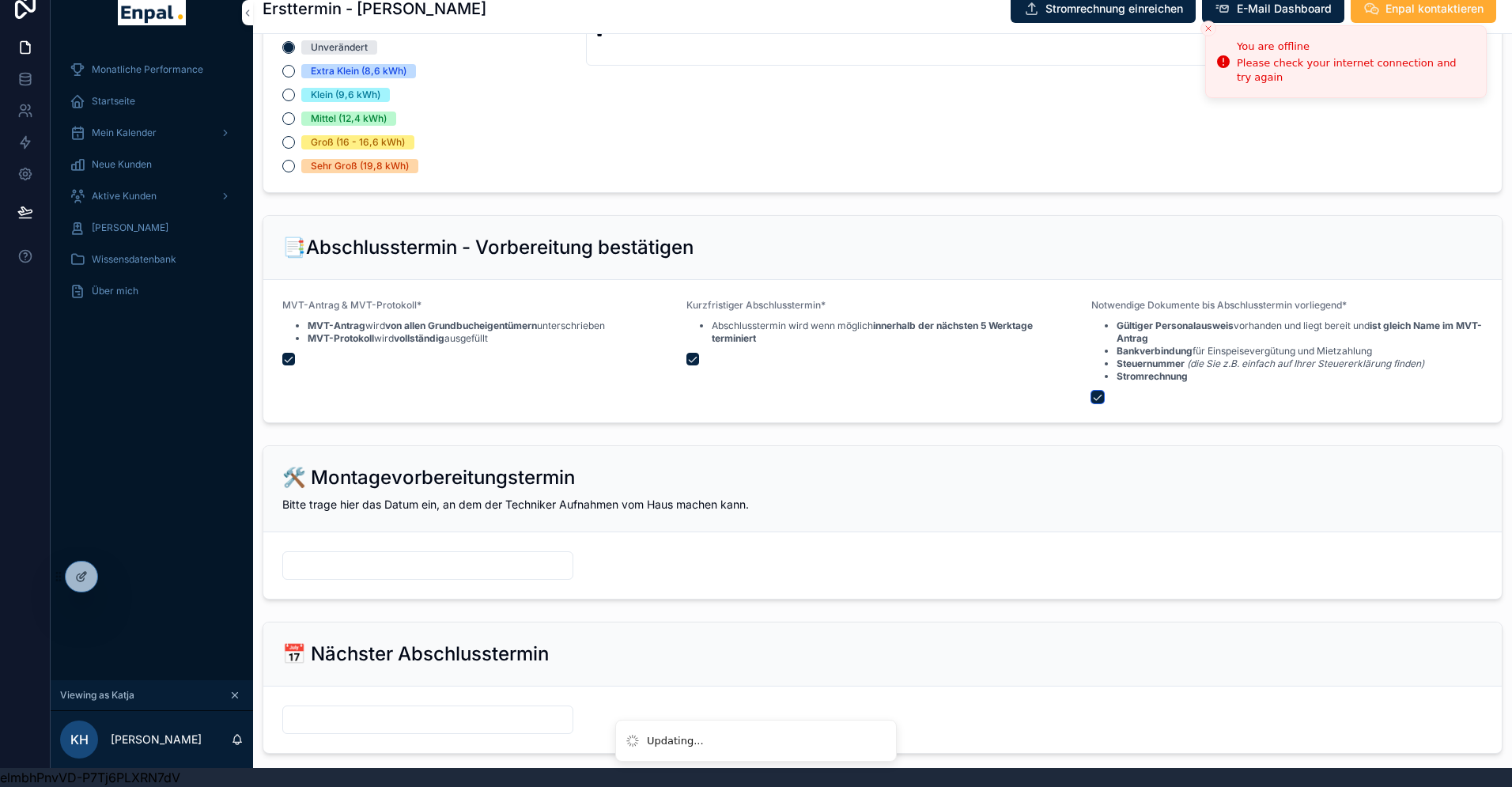
scroll to position [1669, 0]
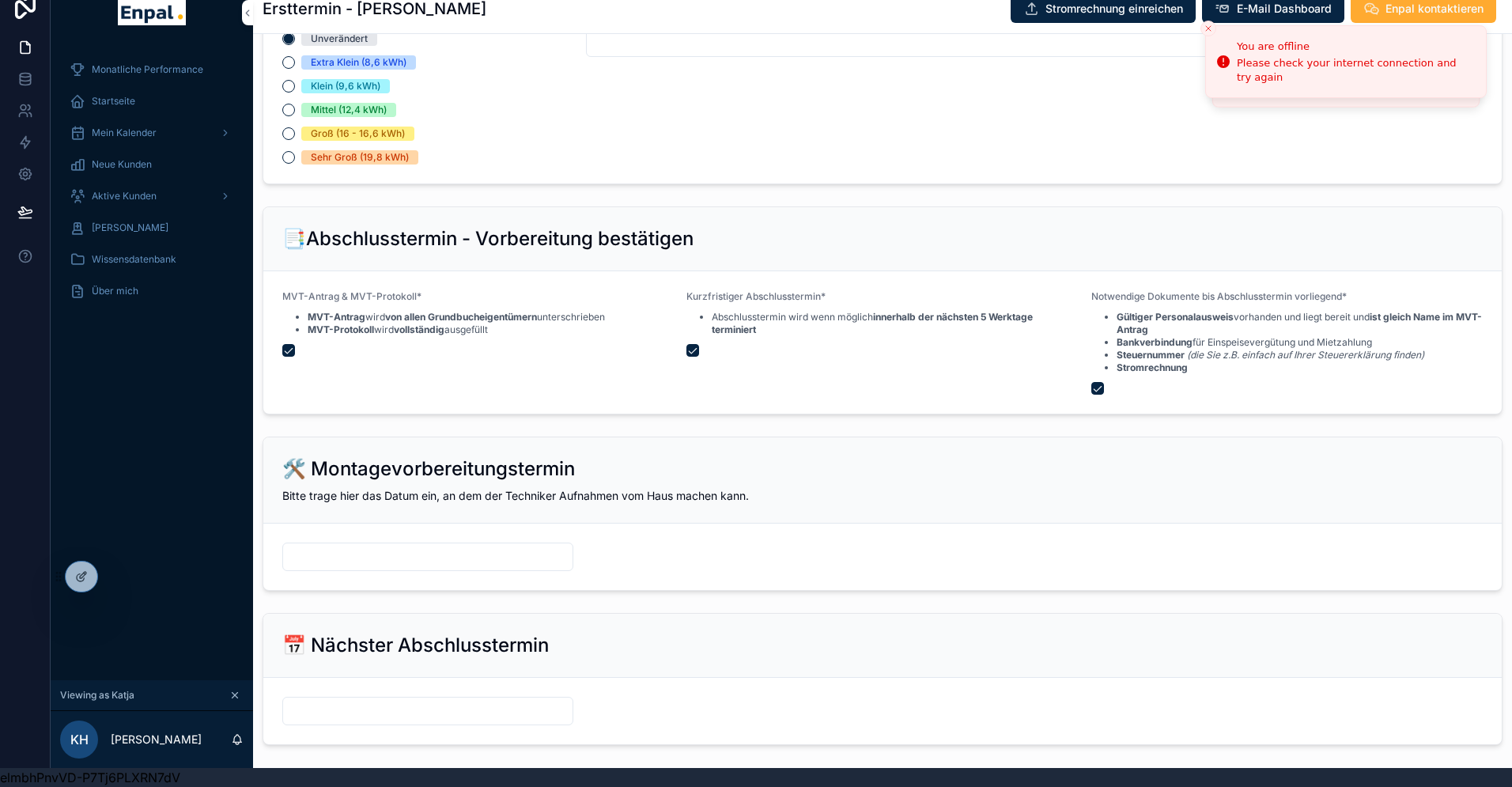
click at [320, 531] on form "scrollable content" at bounding box center [883, 557] width 1238 height 67
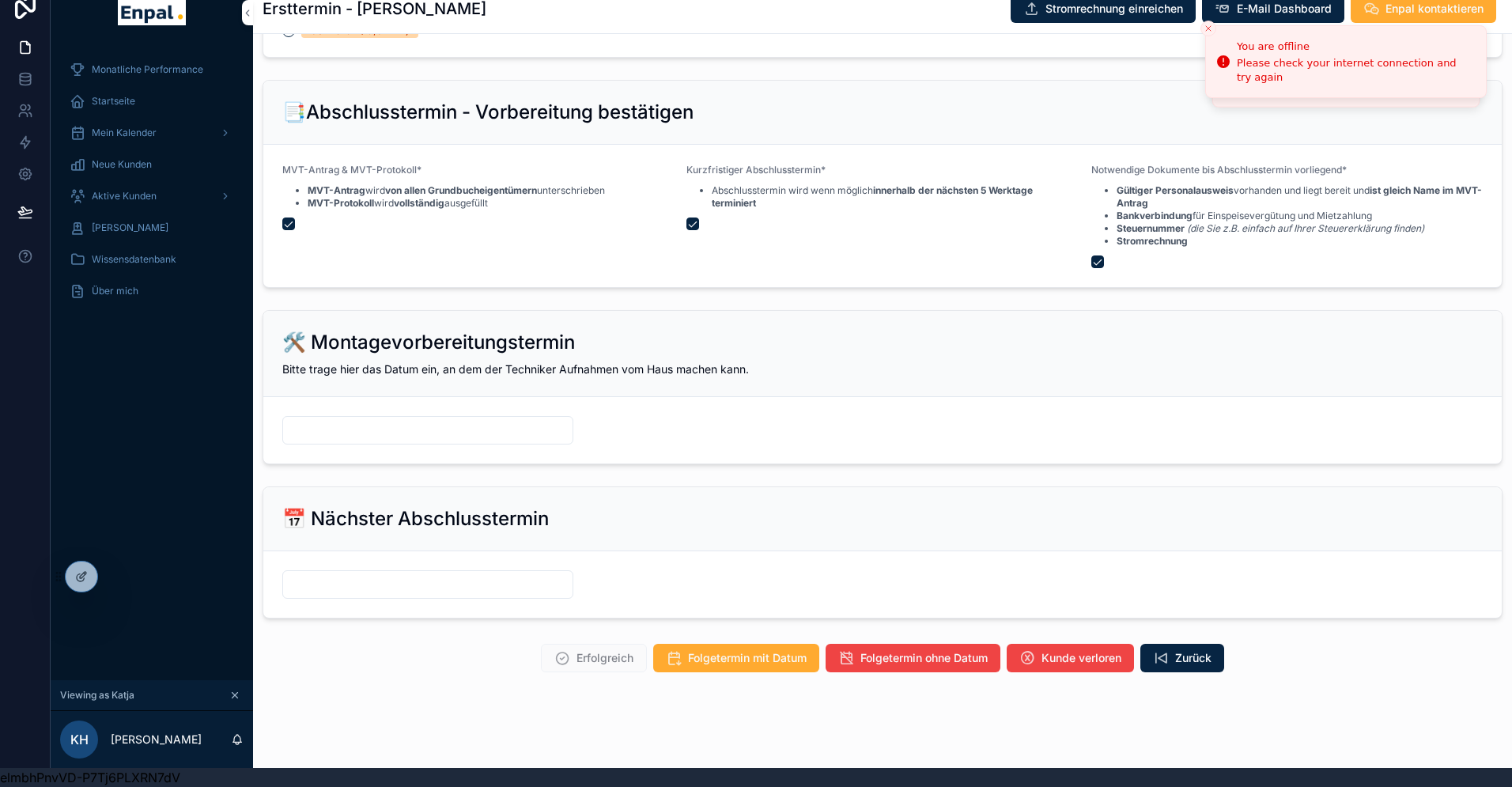
scroll to position [1808, 0]
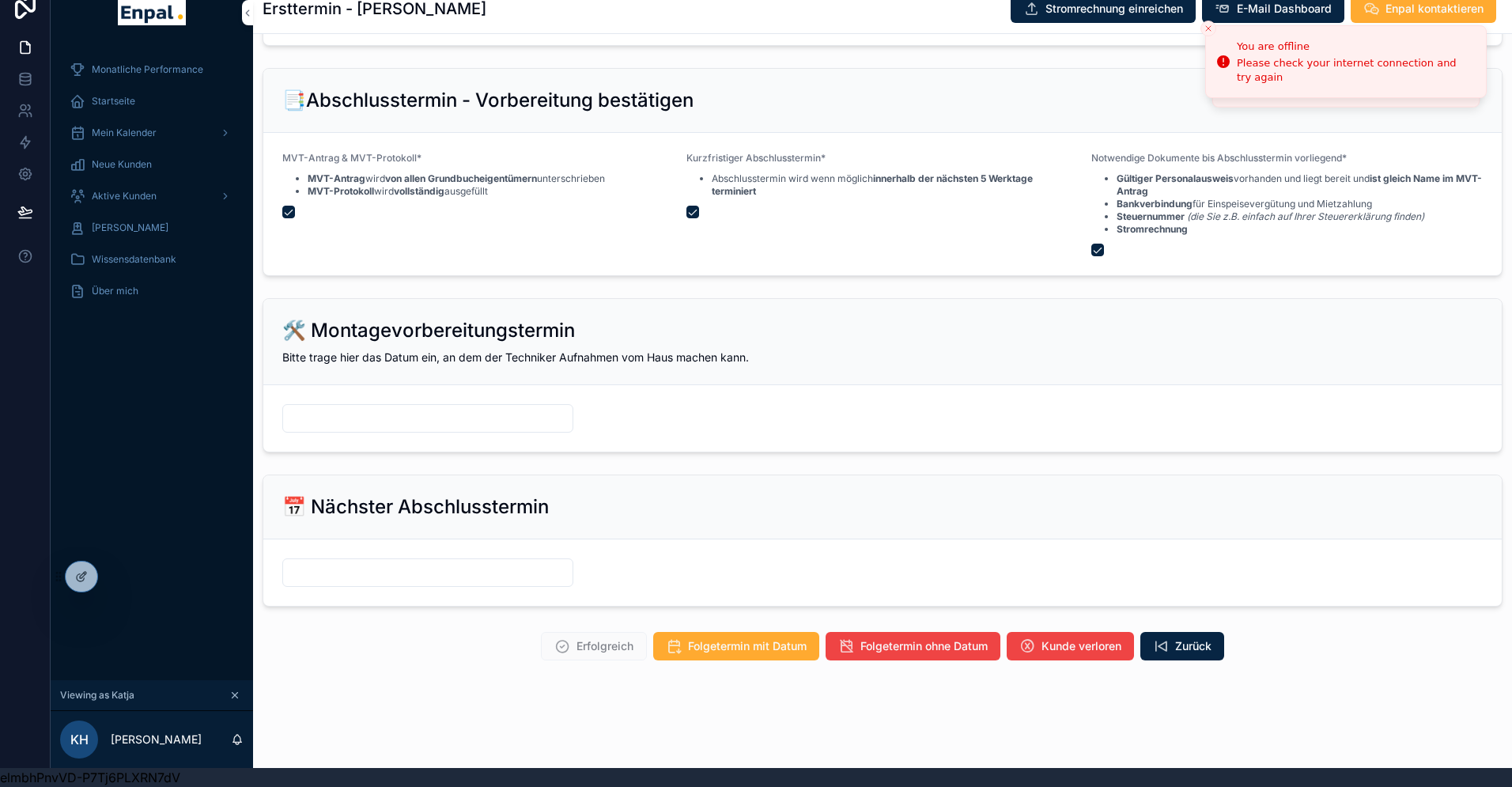
click at [341, 418] on input "scrollable content" at bounding box center [428, 419] width 290 height 23
click at [403, 619] on button "15" at bounding box center [400, 618] width 29 height 29
type input "**********"
click at [299, 581] on input "scrollable content" at bounding box center [428, 573] width 290 height 23
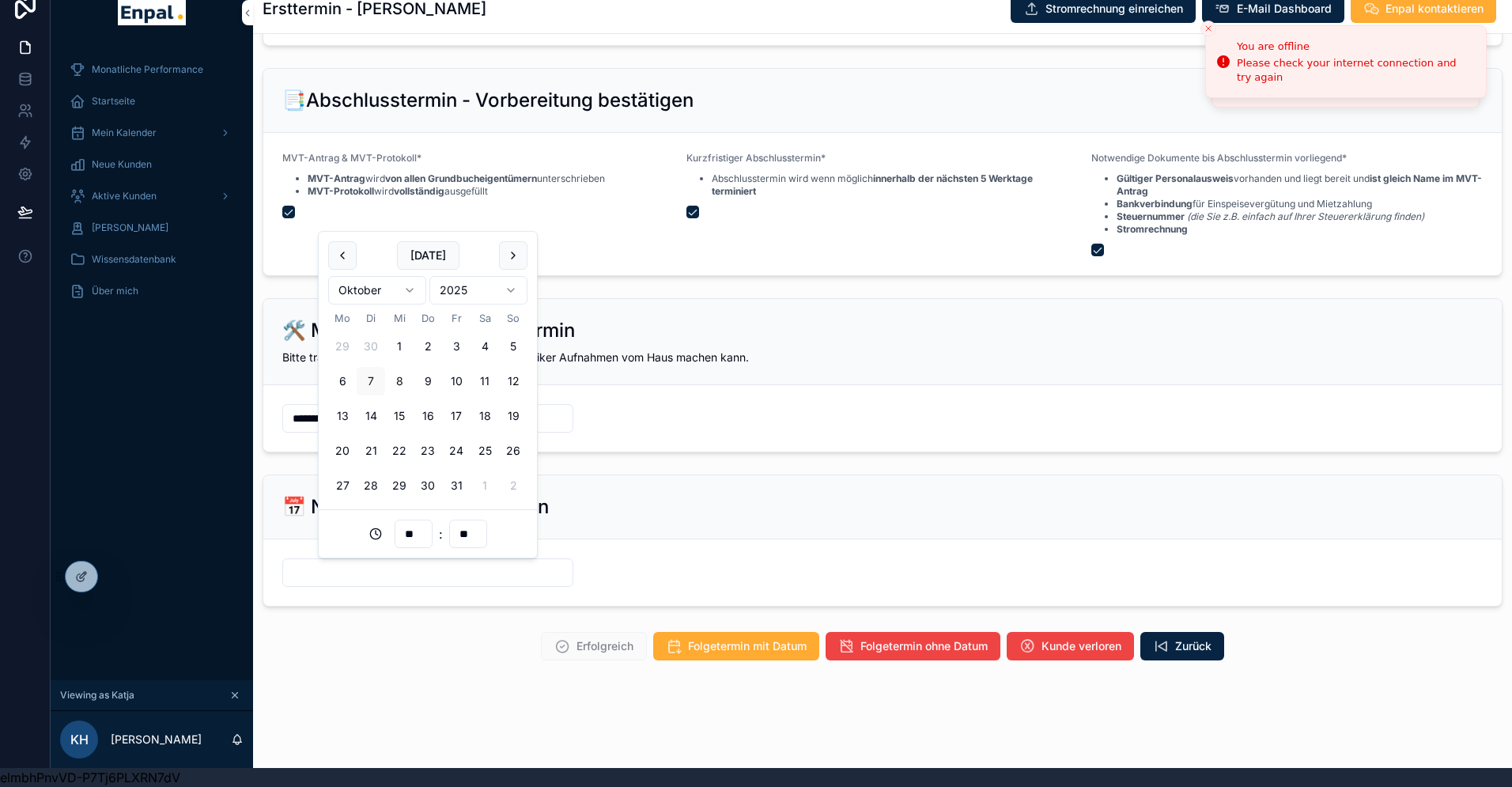
click at [426, 448] on button "23" at bounding box center [428, 451] width 29 height 29
type input "**********"
click at [422, 639] on div "Erfolgreich Folgetermin mit Datum Folgetermin ohne Datum Kunde verloren Zurück" at bounding box center [883, 647] width 1240 height 29
drag, startPoint x: 397, startPoint y: 572, endPoint x: 249, endPoint y: 573, distance: 148.0
click at [249, 573] on div "**********" at bounding box center [781, 375] width 1462 height 787
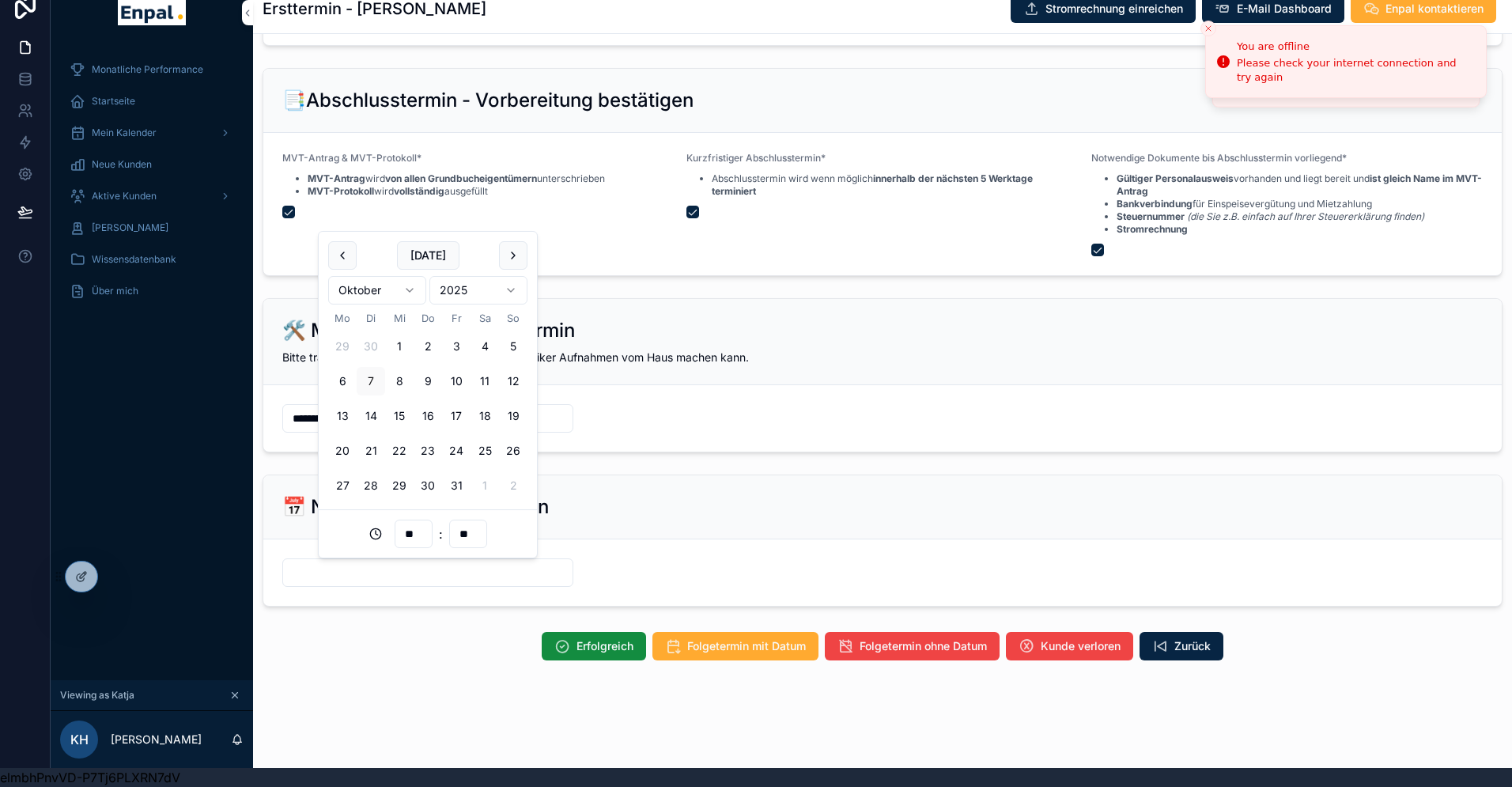
click at [336, 654] on div "Erfolgreich Folgetermin mit Datum Folgetermin ohne Datum Kunde verloren Zurück" at bounding box center [883, 647] width 1240 height 29
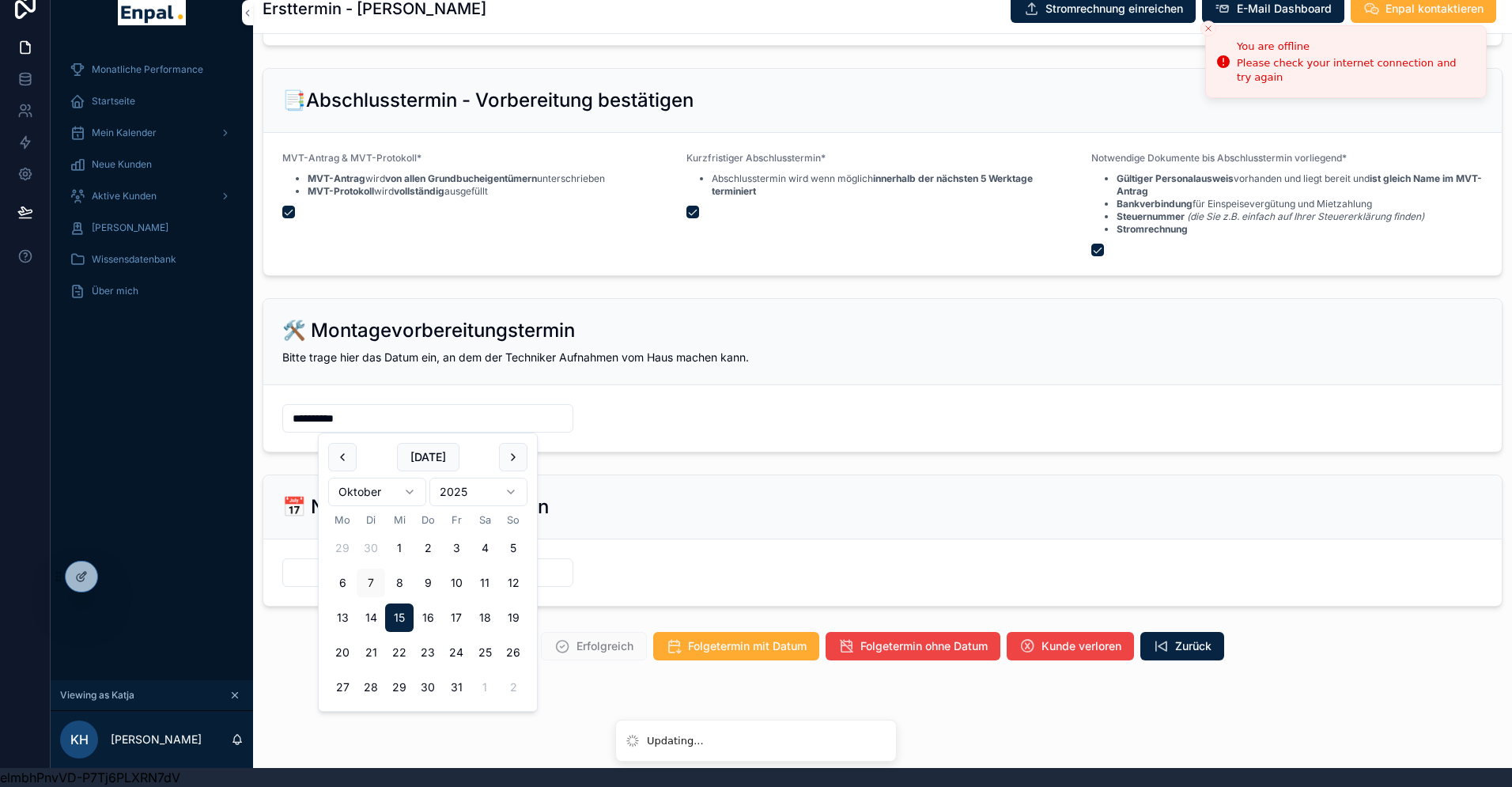
drag, startPoint x: 382, startPoint y: 414, endPoint x: 212, endPoint y: 412, distance: 170.0
click at [212, 412] on div "**********" at bounding box center [781, 375] width 1462 height 787
click at [278, 629] on div "Erfolgreich Folgetermin mit Datum Folgetermin ohne Datum Kunde verloren Zurück" at bounding box center [882, 647] width 1259 height 41
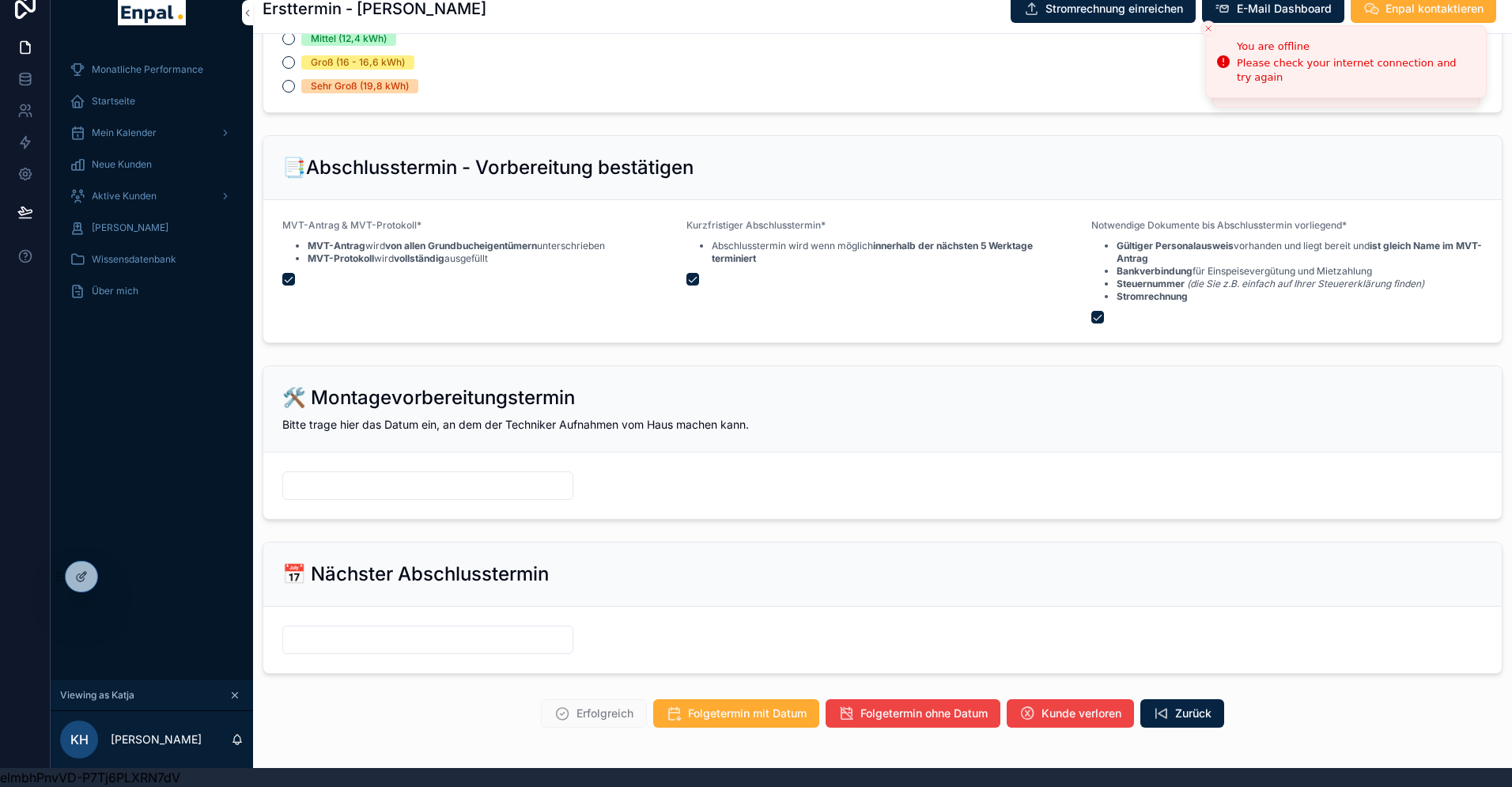
scroll to position [1735, 0]
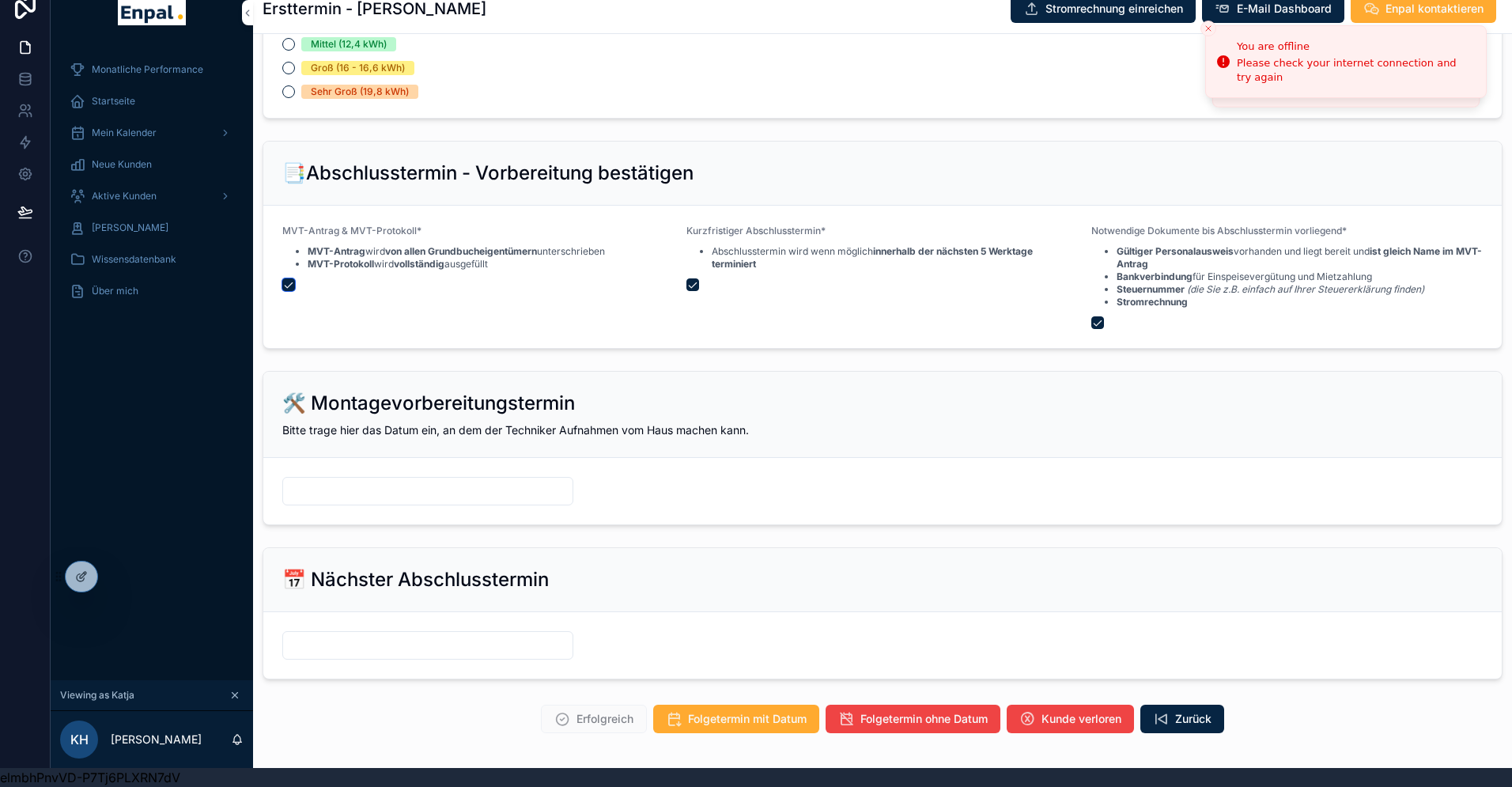
click at [285, 283] on button "scrollable content" at bounding box center [289, 285] width 13 height 13
click at [694, 285] on button "scrollable content" at bounding box center [693, 285] width 13 height 13
click at [1095, 324] on button "scrollable content" at bounding box center [1098, 322] width 13 height 13
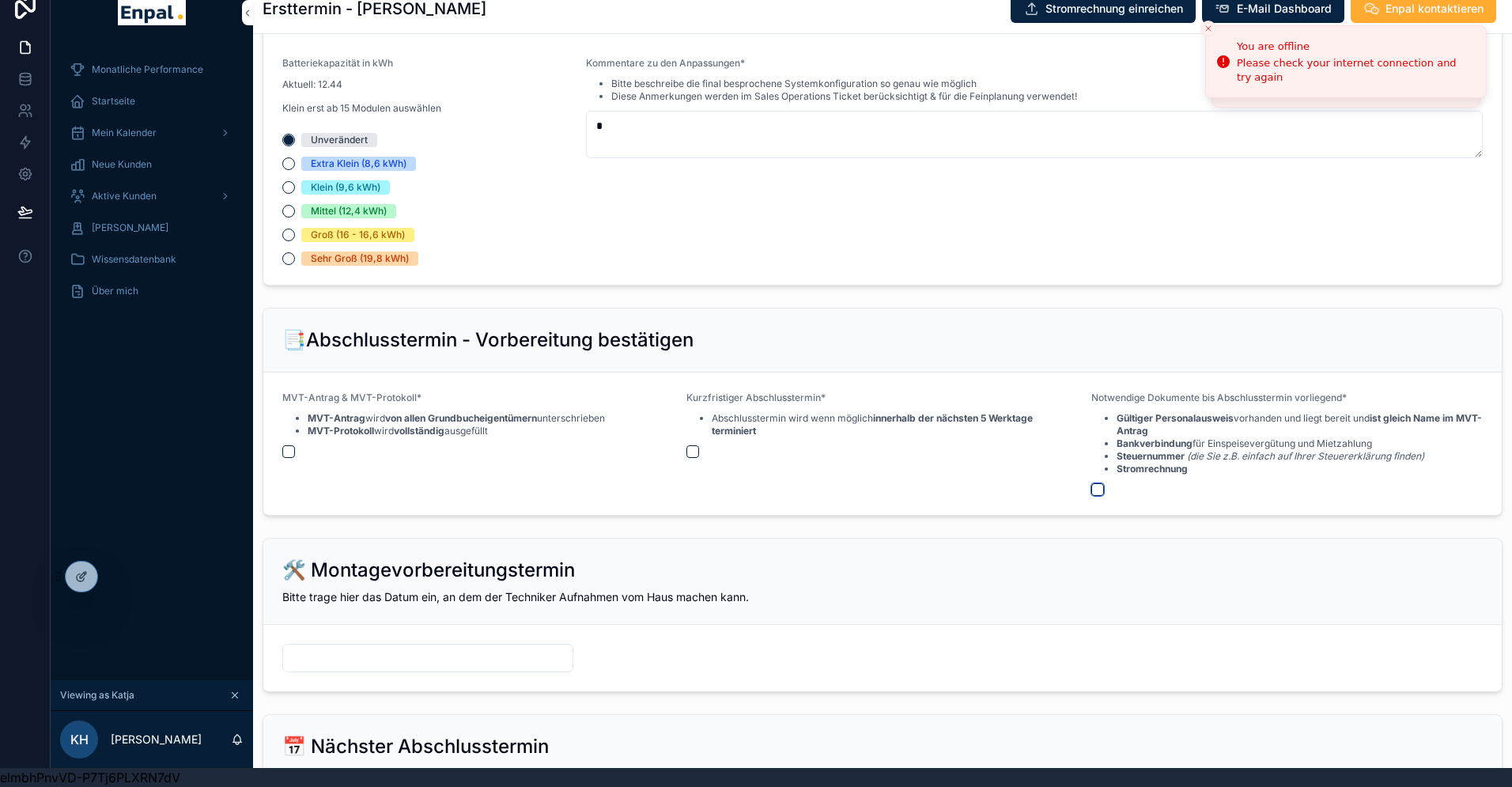
scroll to position [1557, 0]
